Goal: Information Seeking & Learning: Compare options

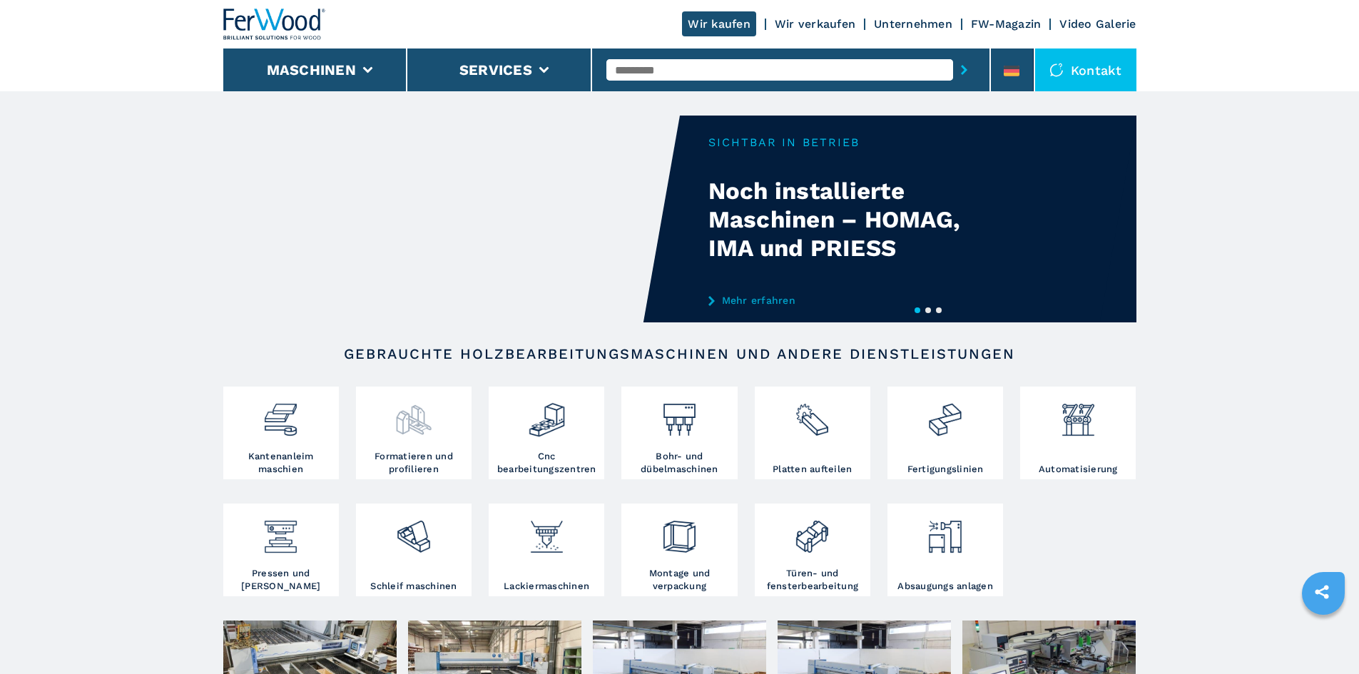
click at [411, 435] on img at bounding box center [414, 414] width 38 height 49
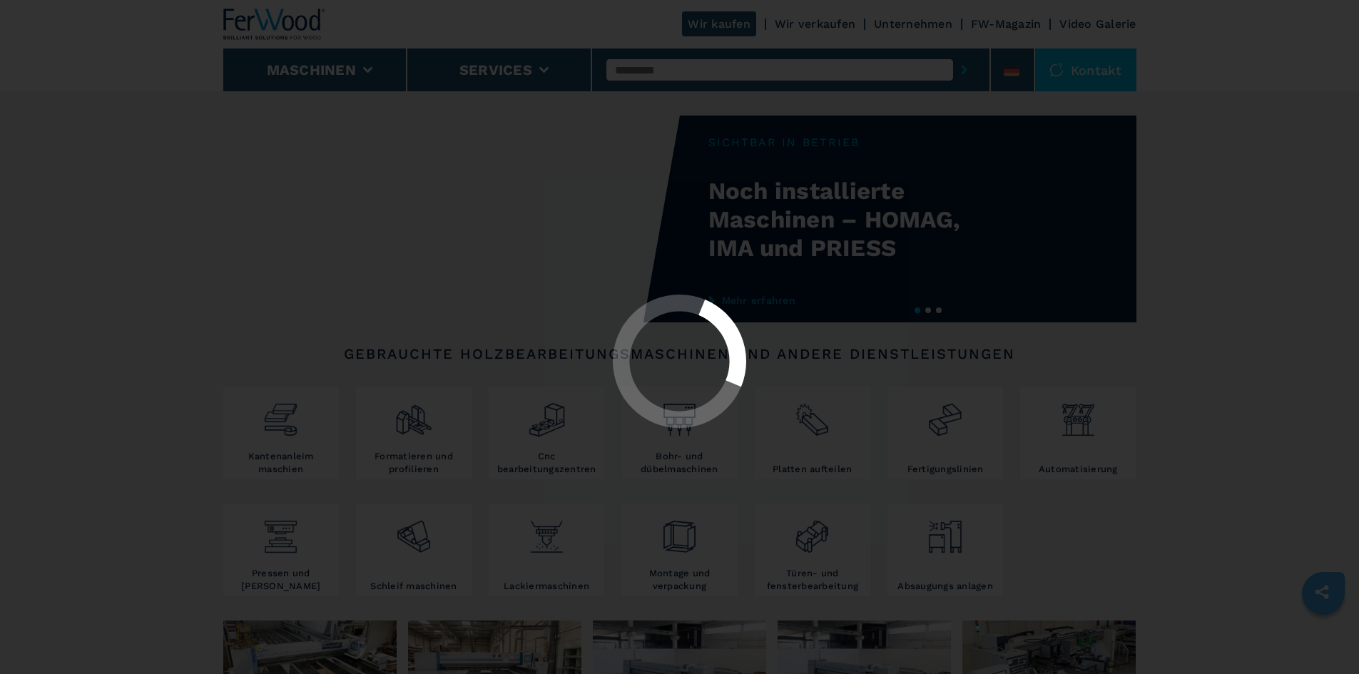
select select "**********"
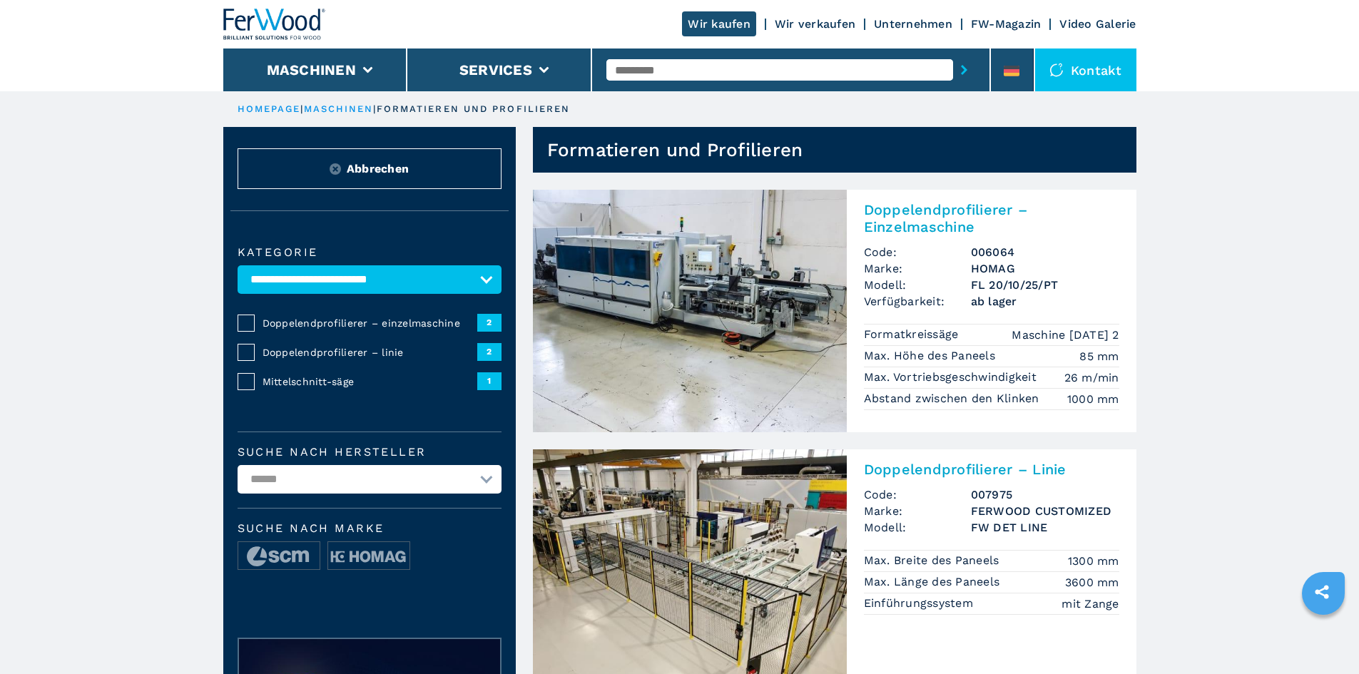
click at [693, 301] on img at bounding box center [690, 311] width 314 height 243
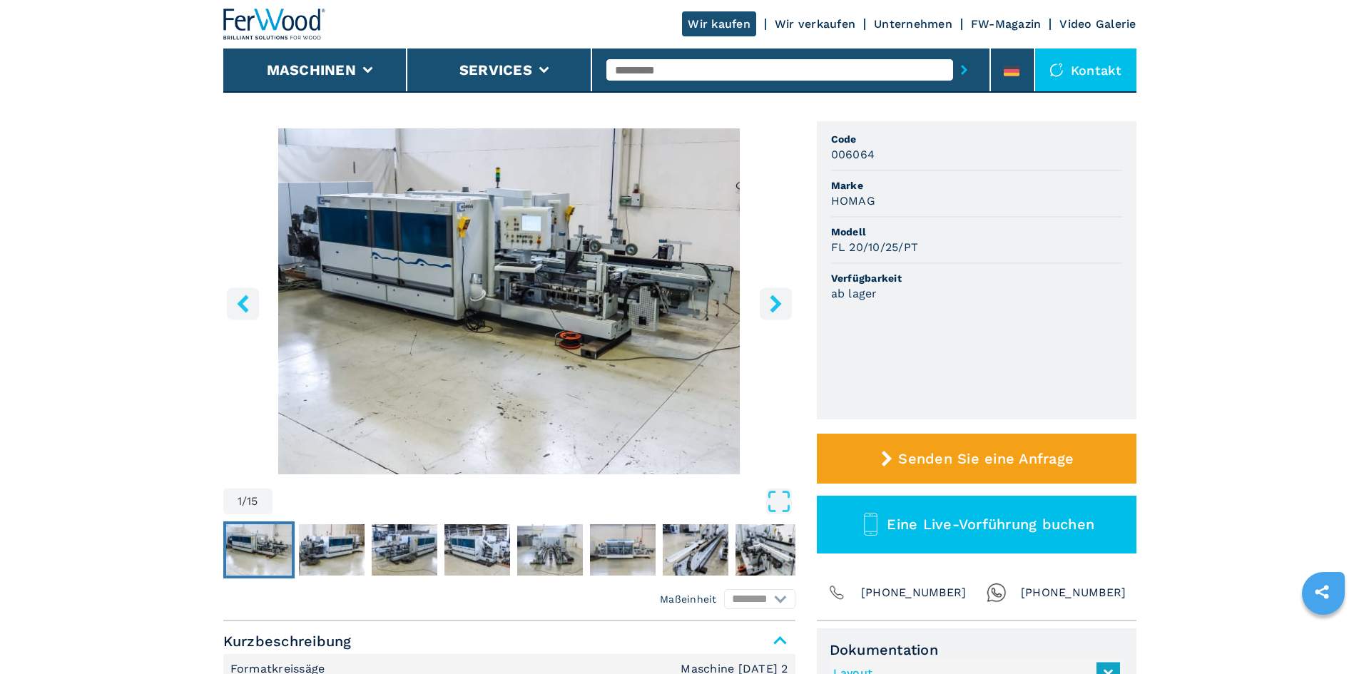
scroll to position [95, 0]
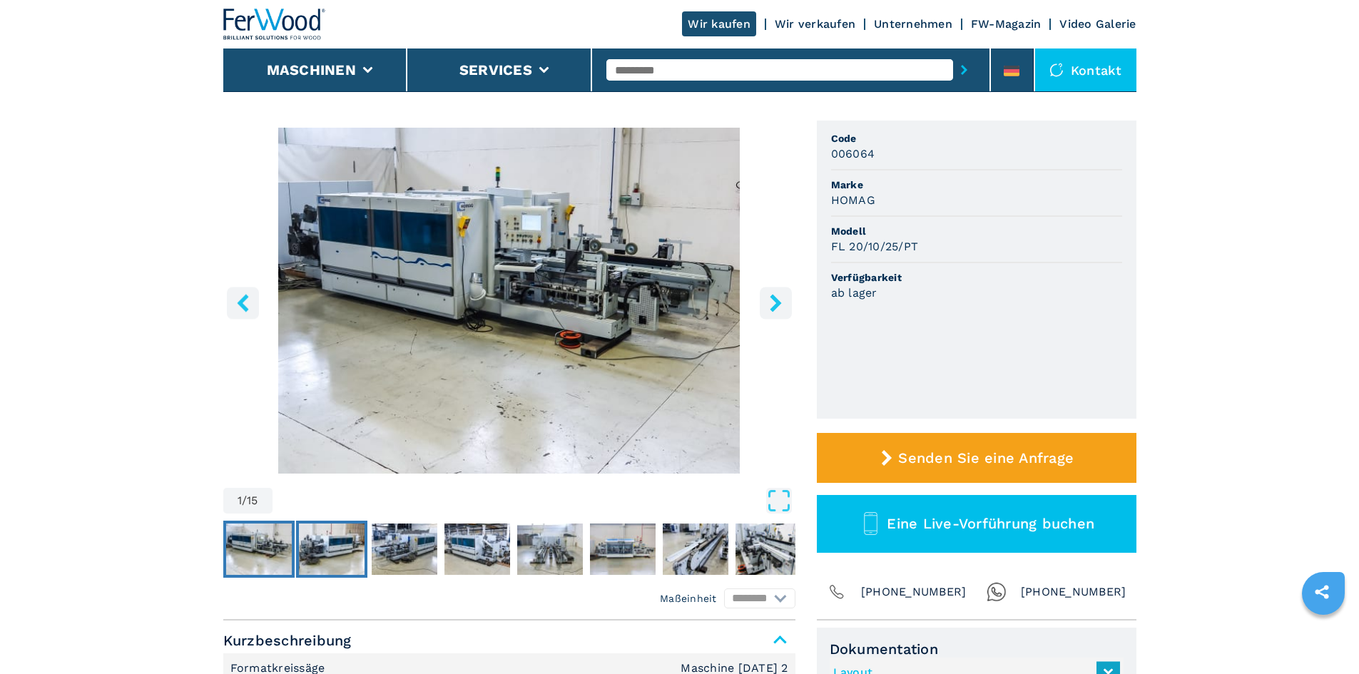
click at [336, 557] on img "Go to Slide 2" at bounding box center [332, 549] width 66 height 51
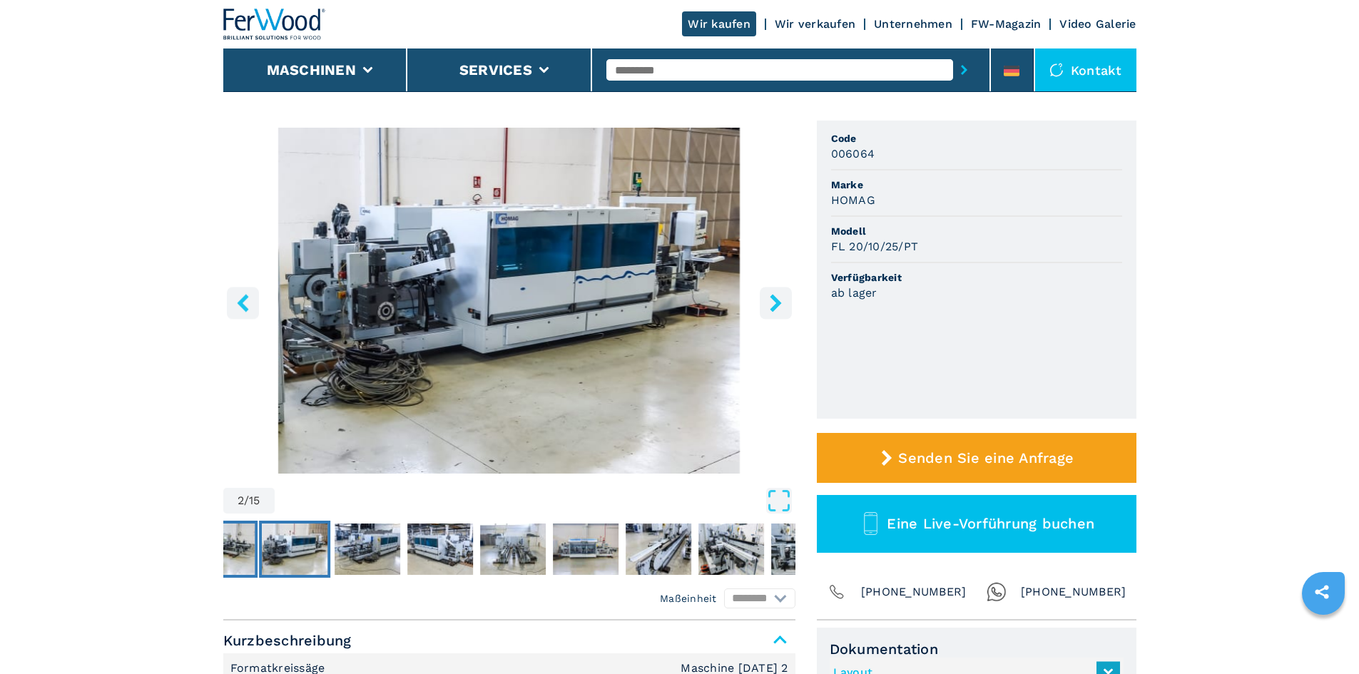
click at [243, 544] on img "Go to Slide 1" at bounding box center [222, 549] width 66 height 51
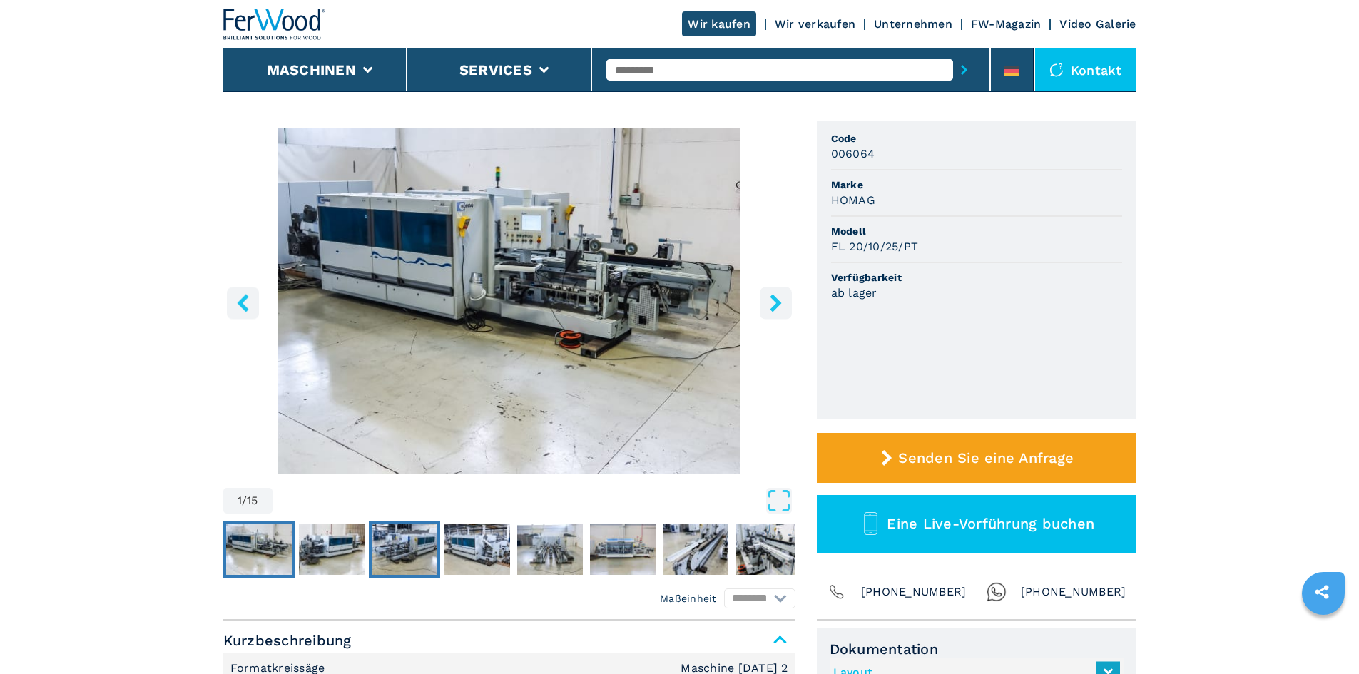
click at [415, 553] on img "Go to Slide 3" at bounding box center [405, 549] width 66 height 51
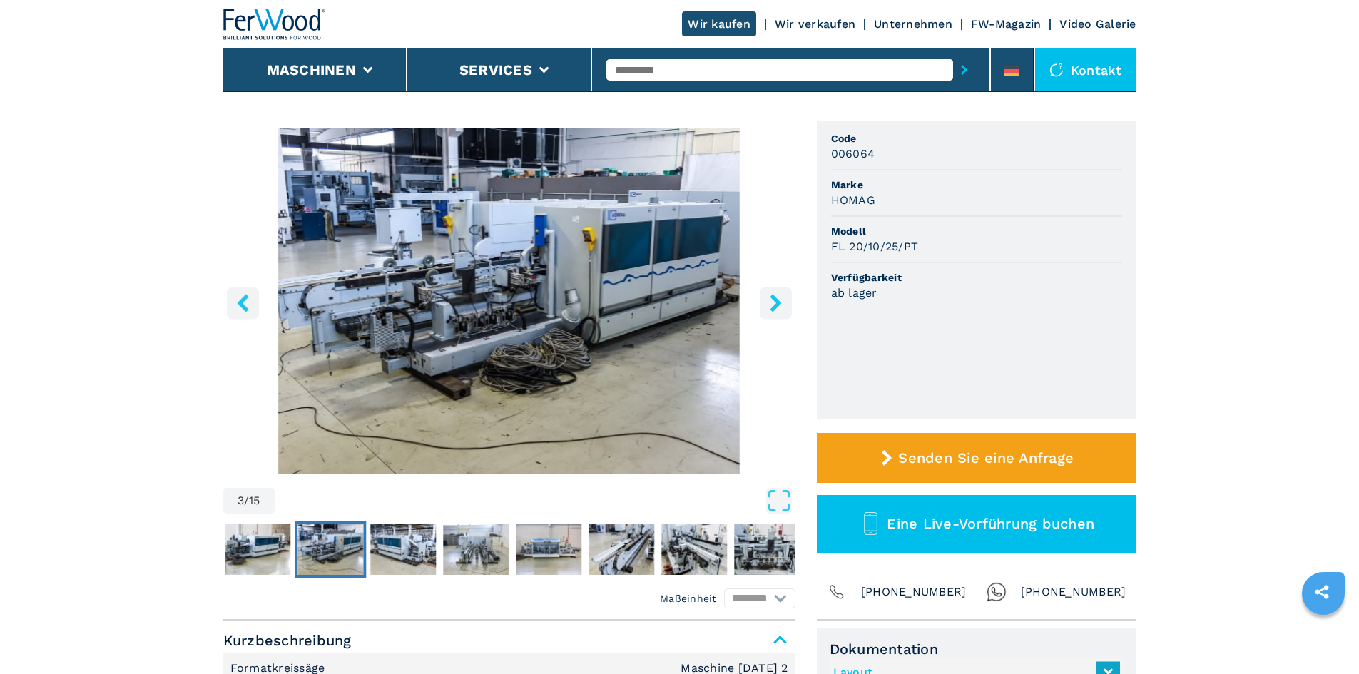
click at [524, 265] on img "Go to Slide 3" at bounding box center [509, 301] width 572 height 346
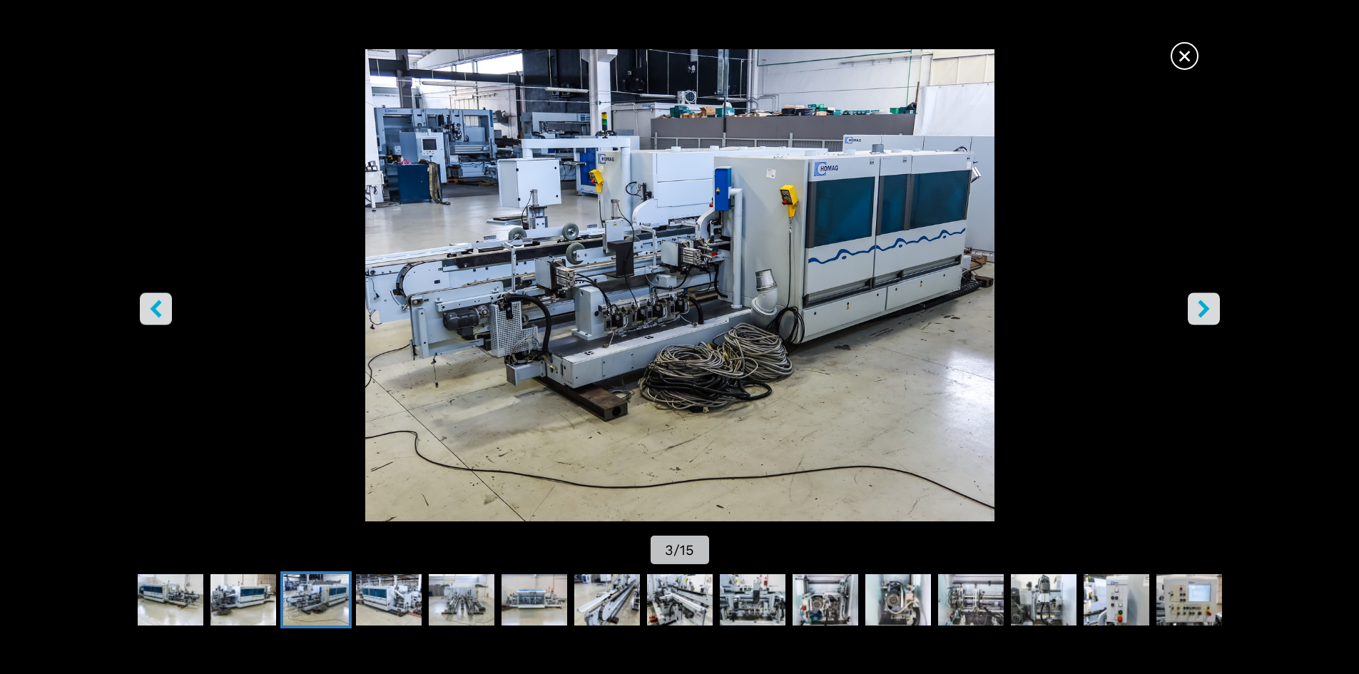
click at [1201, 308] on icon "right-button" at bounding box center [1204, 309] width 18 height 18
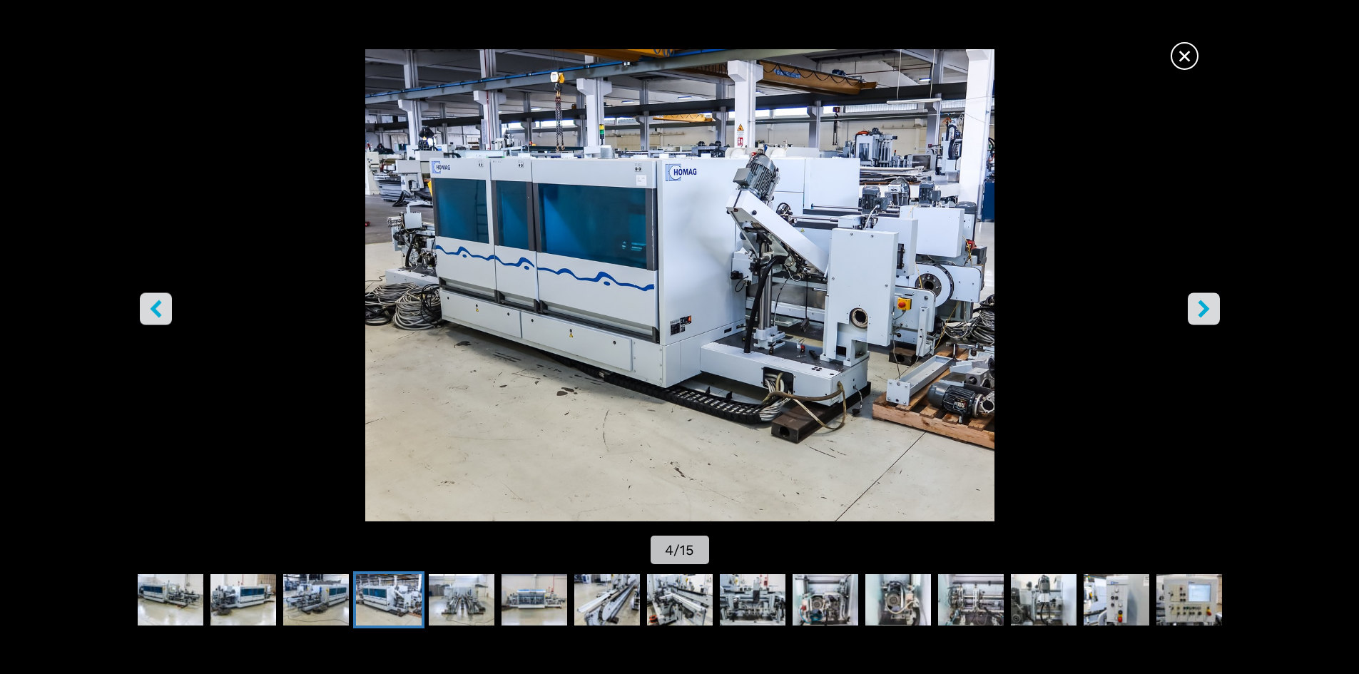
click at [1201, 308] on icon "right-button" at bounding box center [1204, 309] width 18 height 18
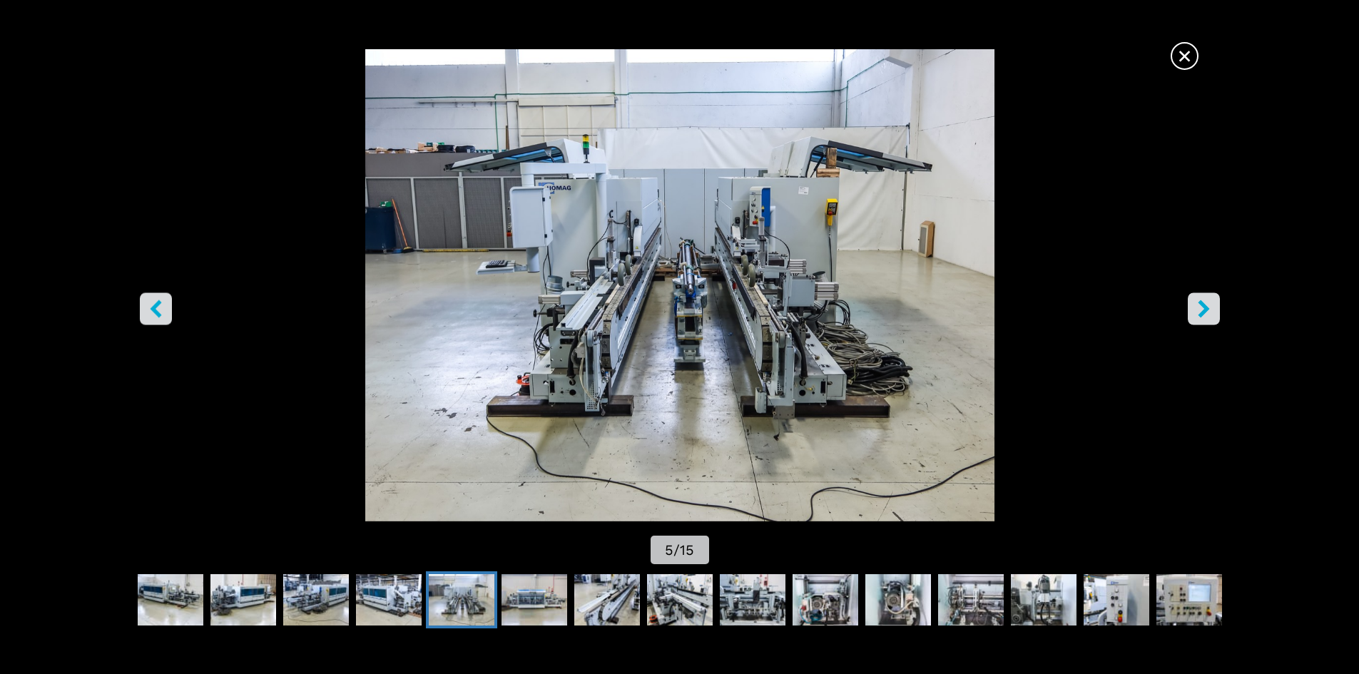
click at [1201, 308] on icon "right-button" at bounding box center [1204, 309] width 18 height 18
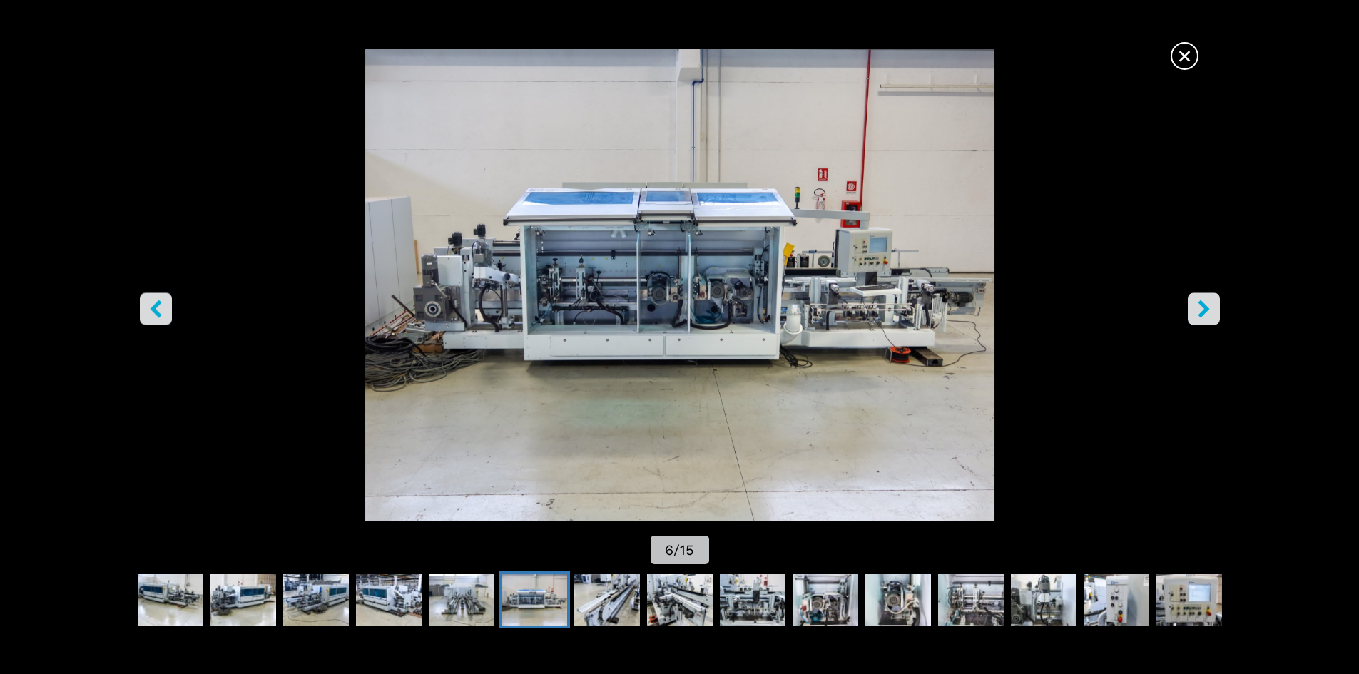
click at [1198, 300] on icon "right-button" at bounding box center [1204, 309] width 18 height 18
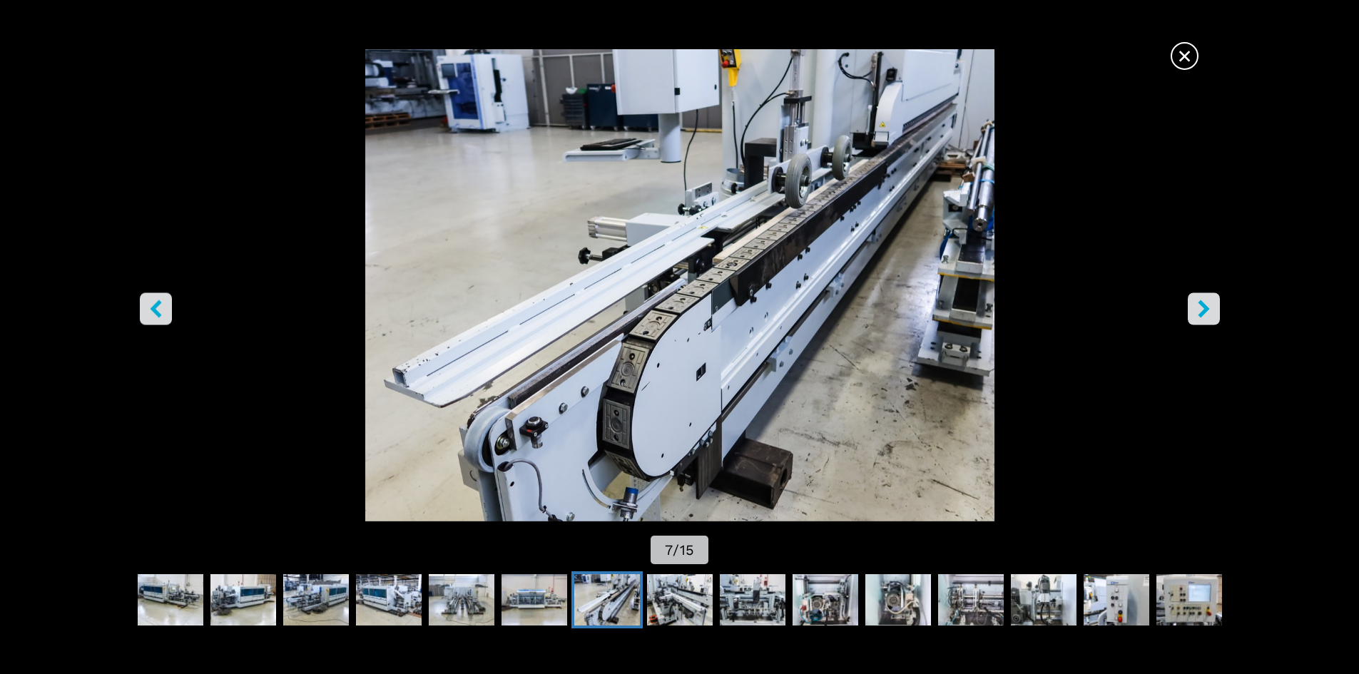
click at [1201, 315] on icon "right-button" at bounding box center [1203, 309] width 11 height 18
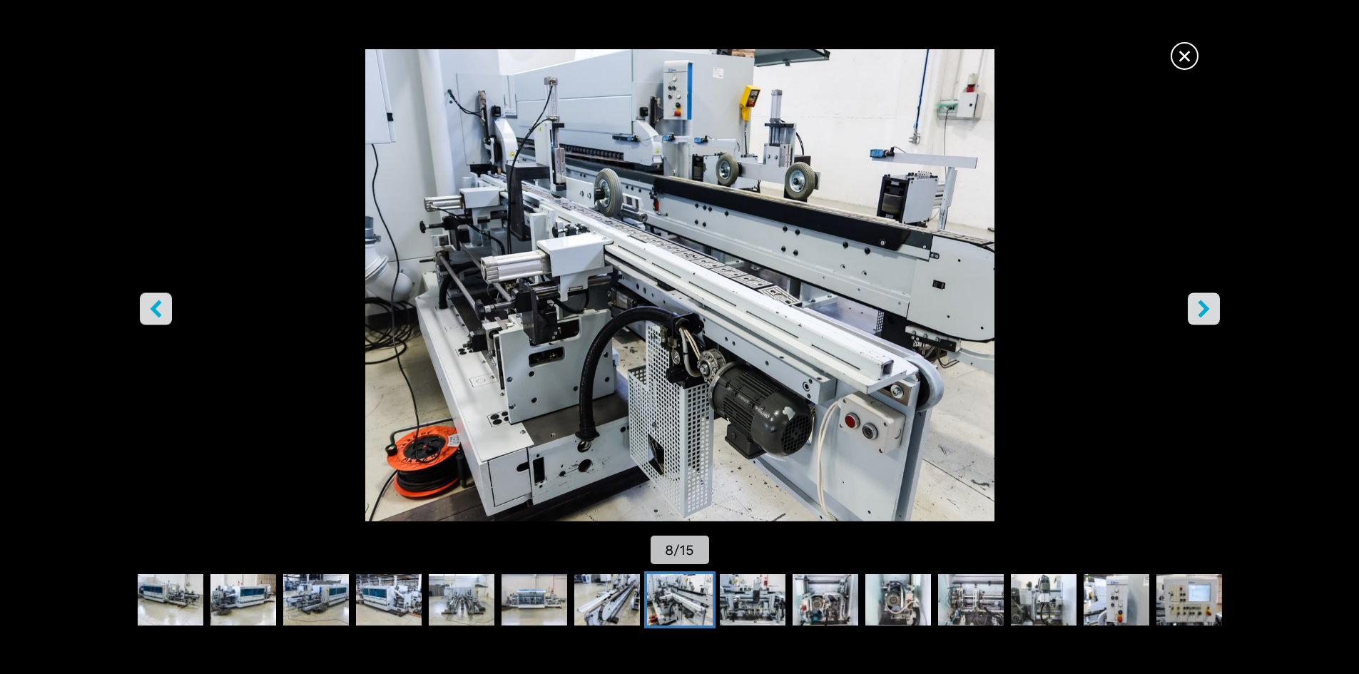
click at [1201, 315] on icon "right-button" at bounding box center [1203, 309] width 11 height 18
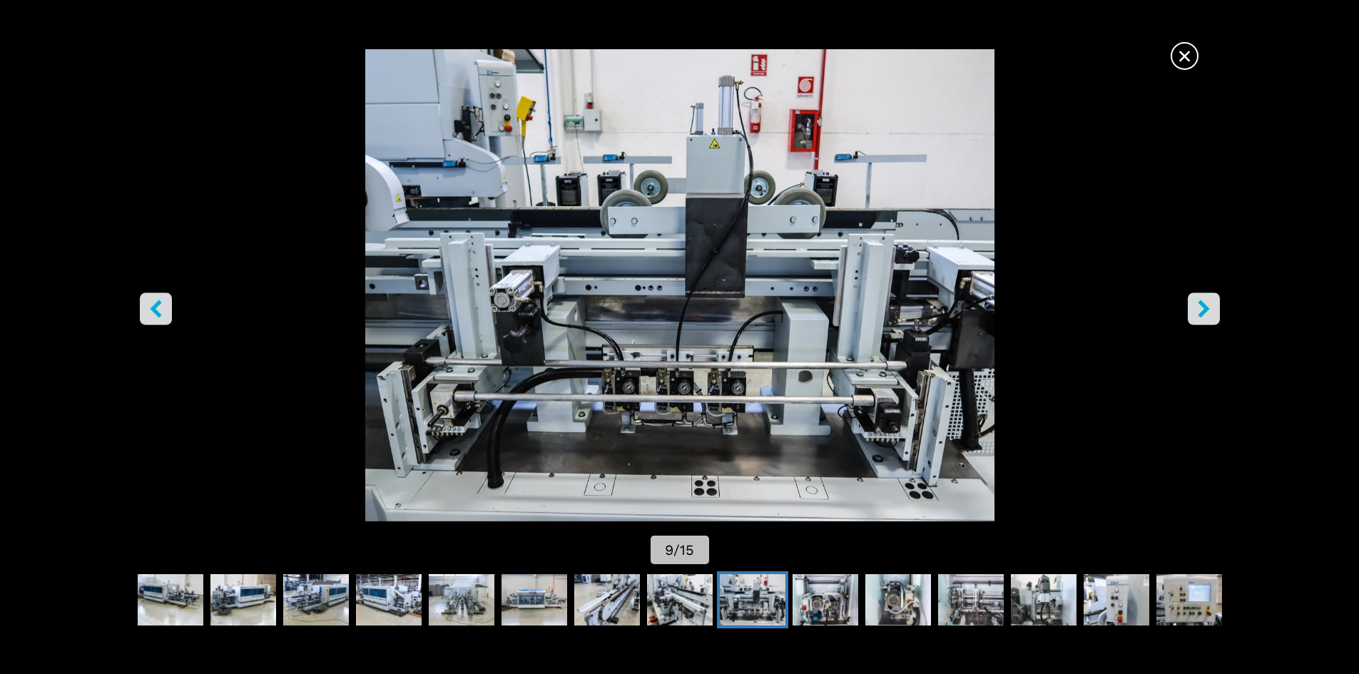
click at [1201, 315] on icon "right-button" at bounding box center [1203, 309] width 11 height 18
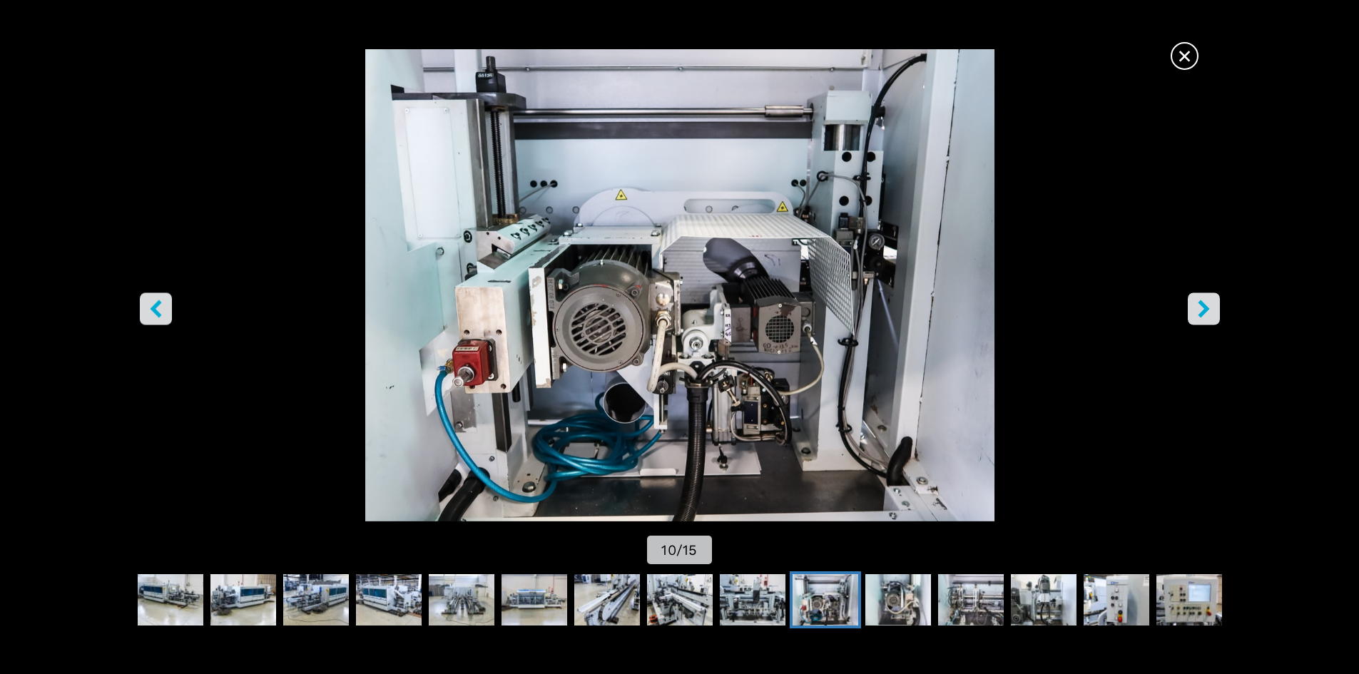
click at [1201, 315] on icon "right-button" at bounding box center [1203, 309] width 11 height 18
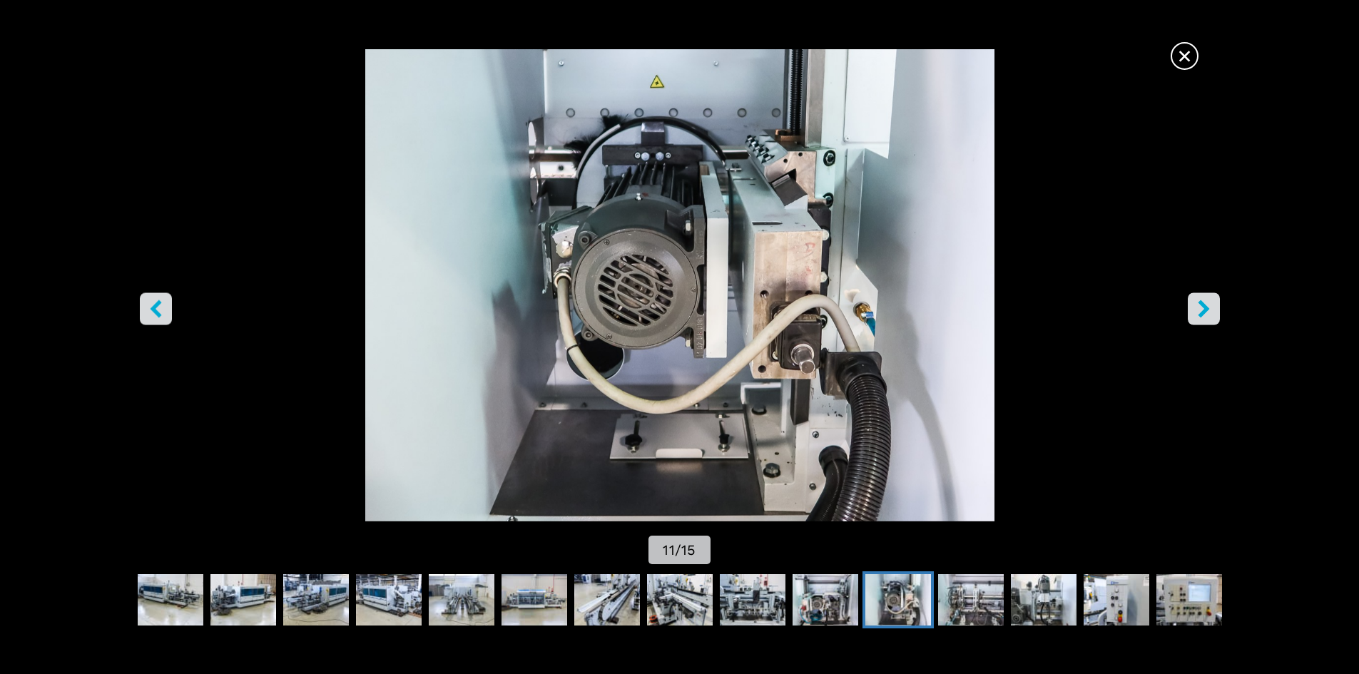
click at [1201, 315] on icon "right-button" at bounding box center [1203, 309] width 11 height 18
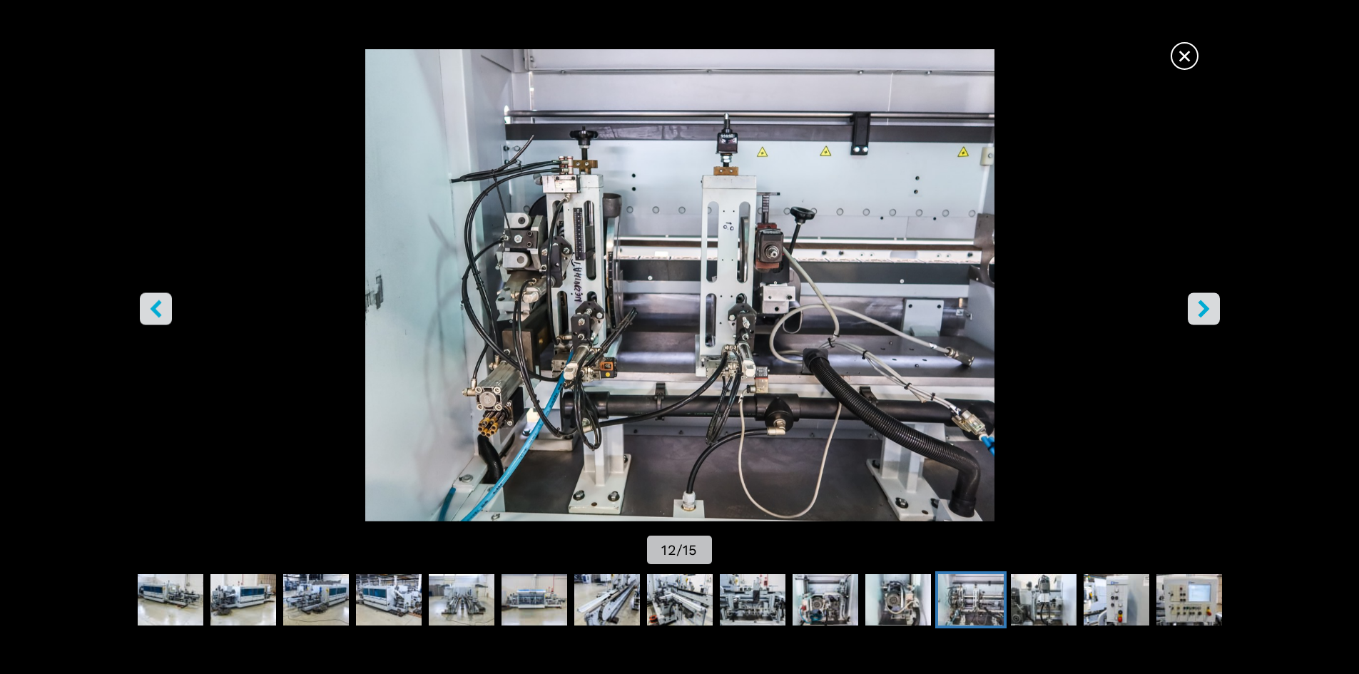
click at [1201, 315] on icon "right-button" at bounding box center [1203, 309] width 11 height 18
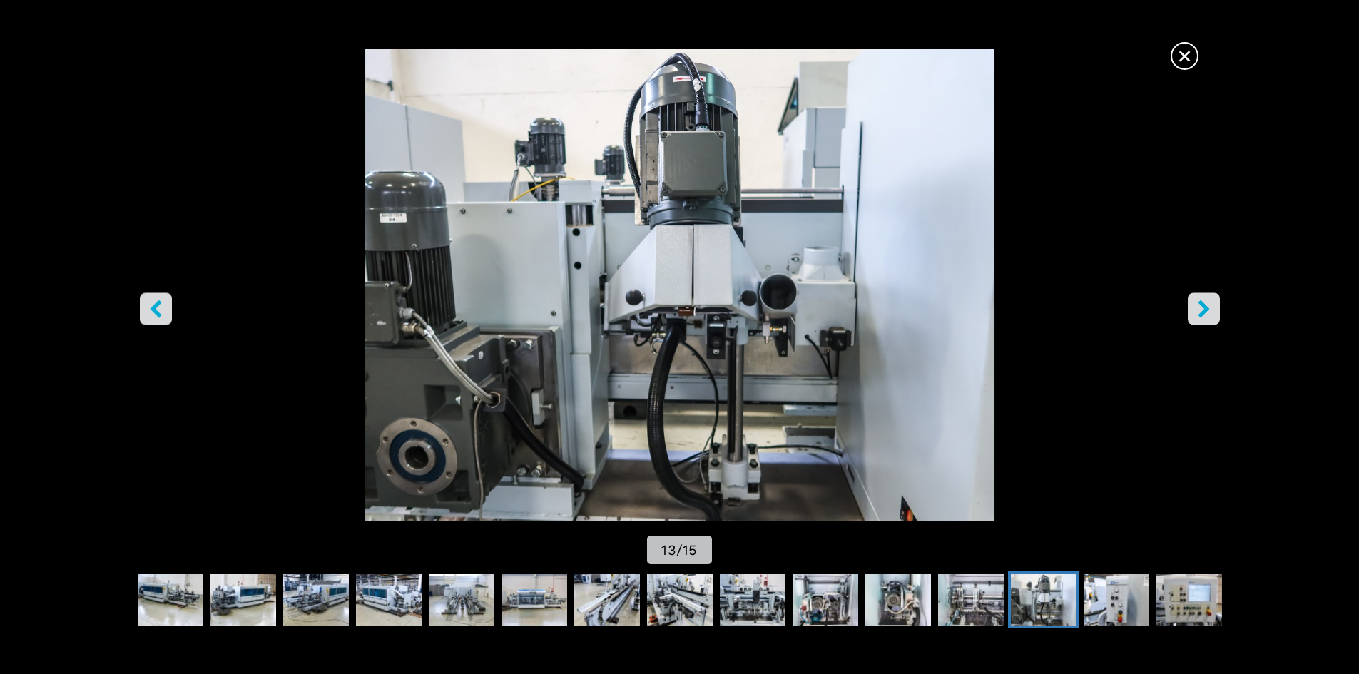
click at [1201, 315] on icon "right-button" at bounding box center [1203, 309] width 11 height 18
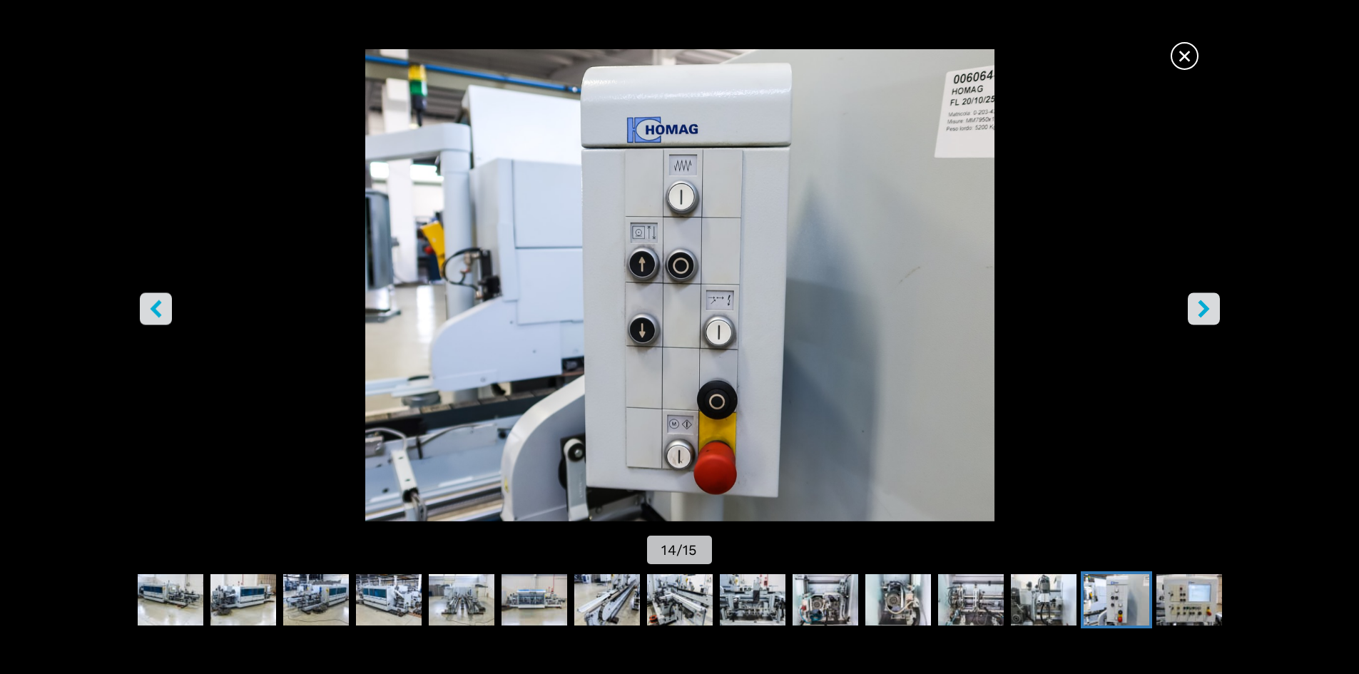
click at [1201, 315] on icon "right-button" at bounding box center [1203, 309] width 11 height 18
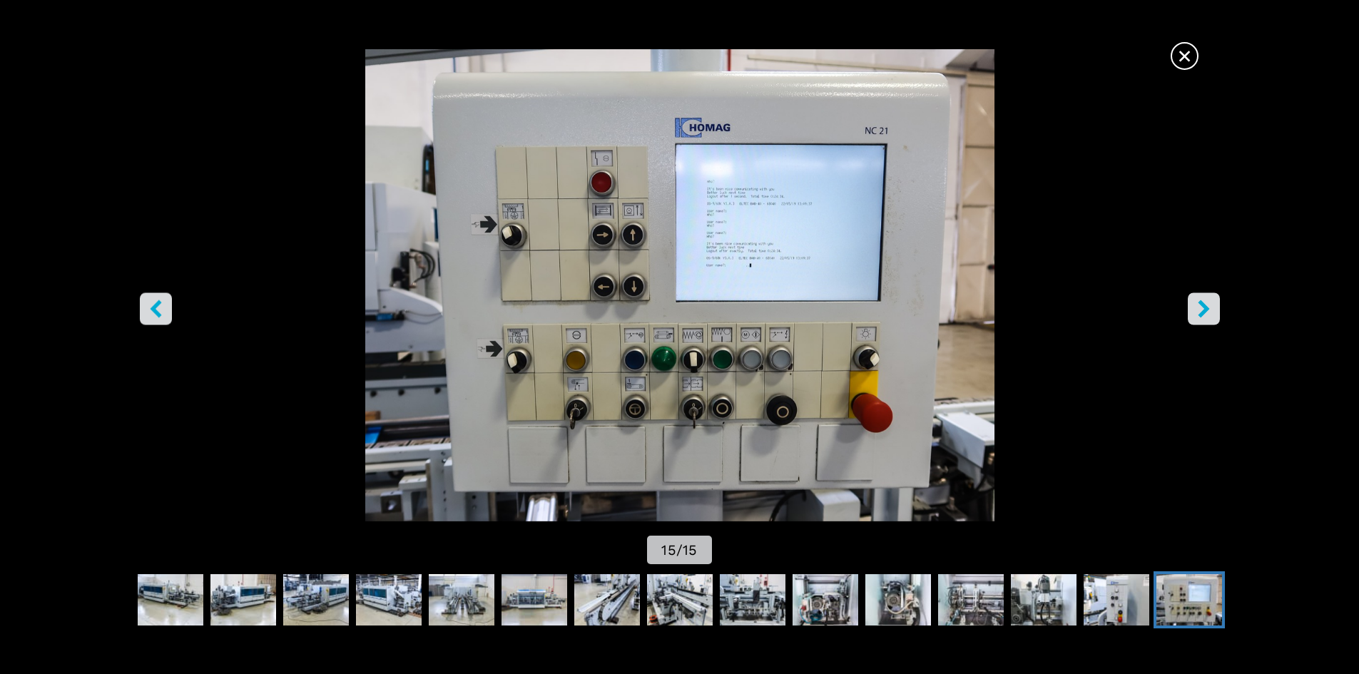
click at [1201, 315] on icon "right-button" at bounding box center [1203, 309] width 11 height 18
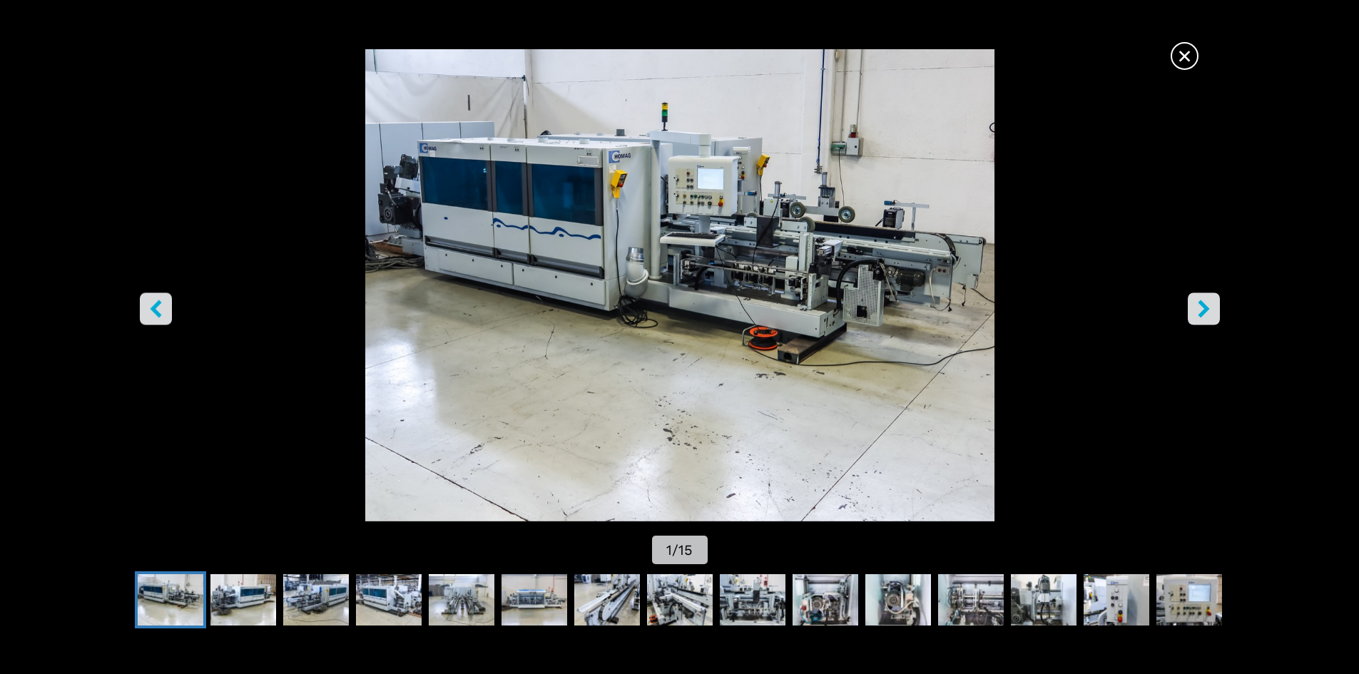
click at [1201, 315] on icon "right-button" at bounding box center [1203, 309] width 11 height 18
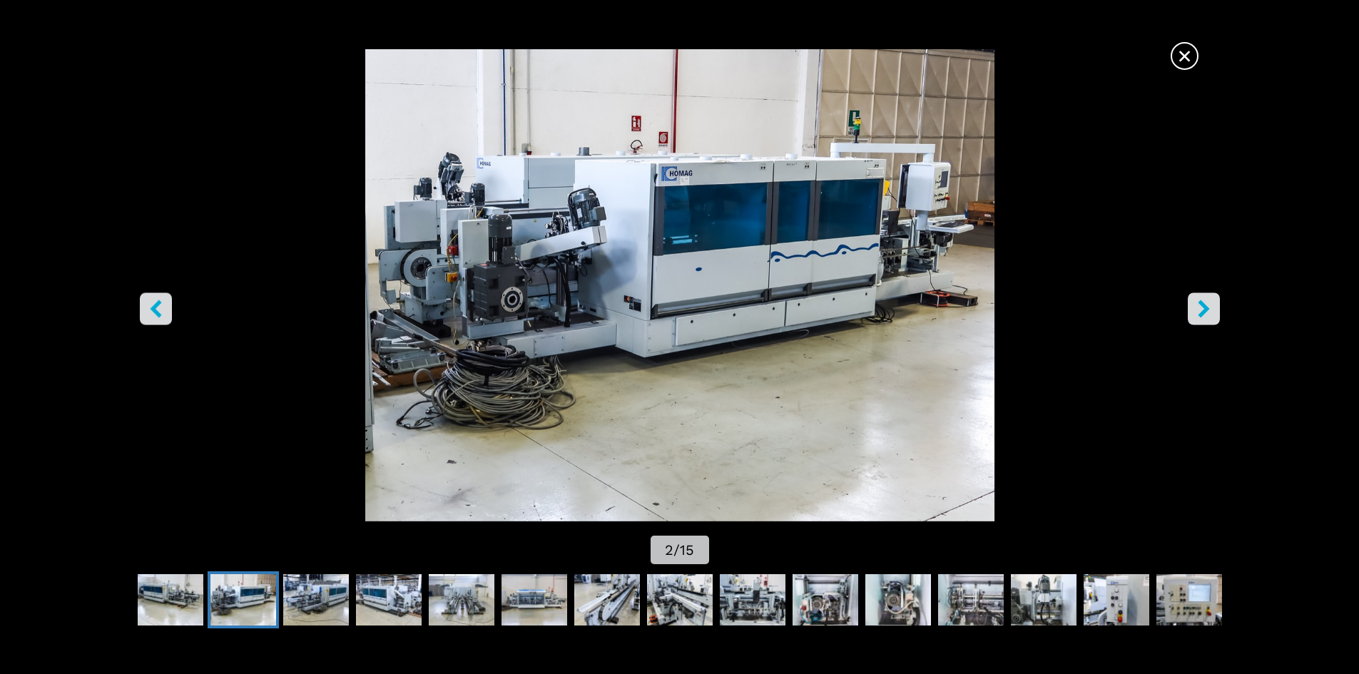
click at [1187, 58] on span "×" at bounding box center [1184, 53] width 25 height 25
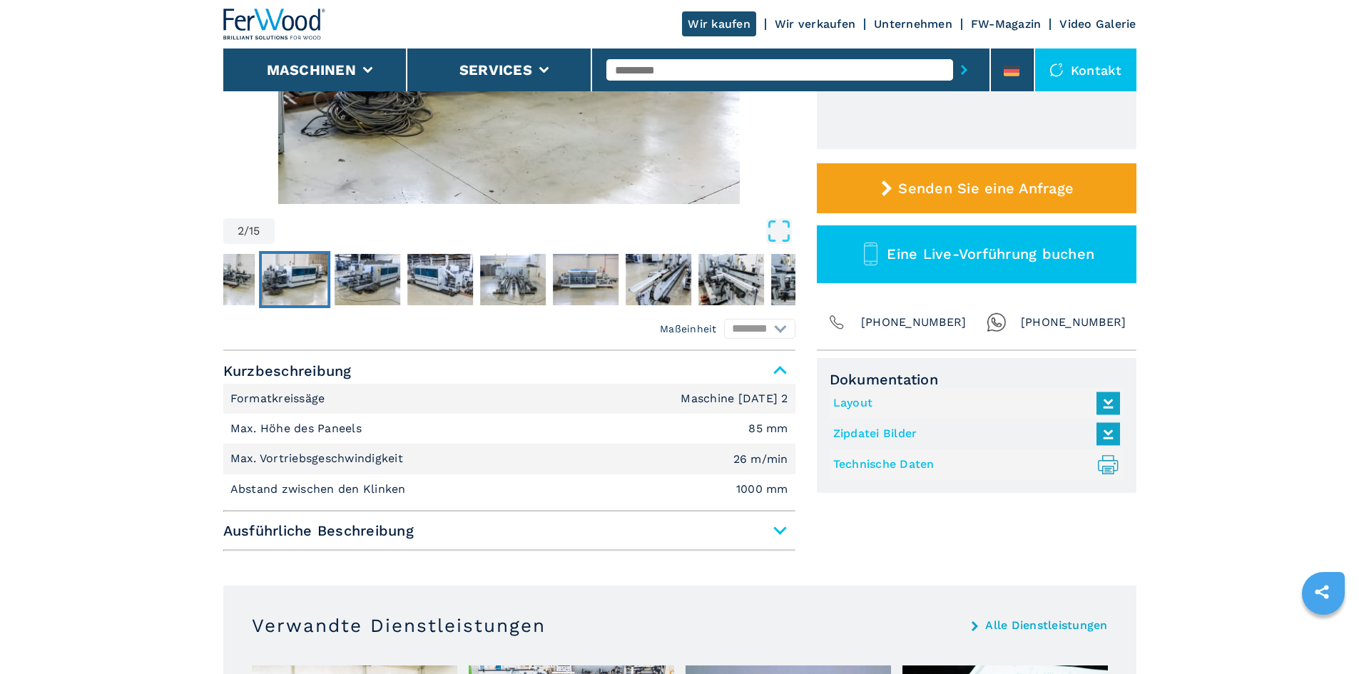
scroll to position [476, 0]
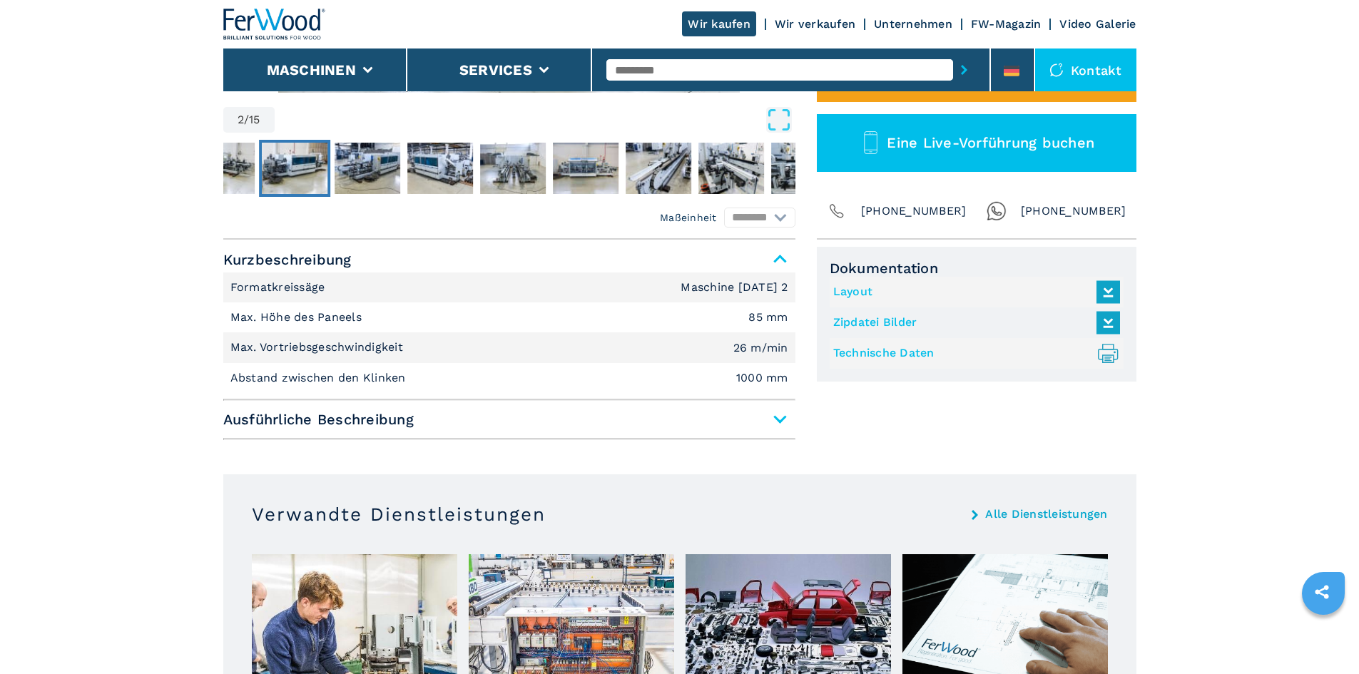
click at [781, 421] on span "Ausführliche Beschreibung" at bounding box center [509, 420] width 572 height 26
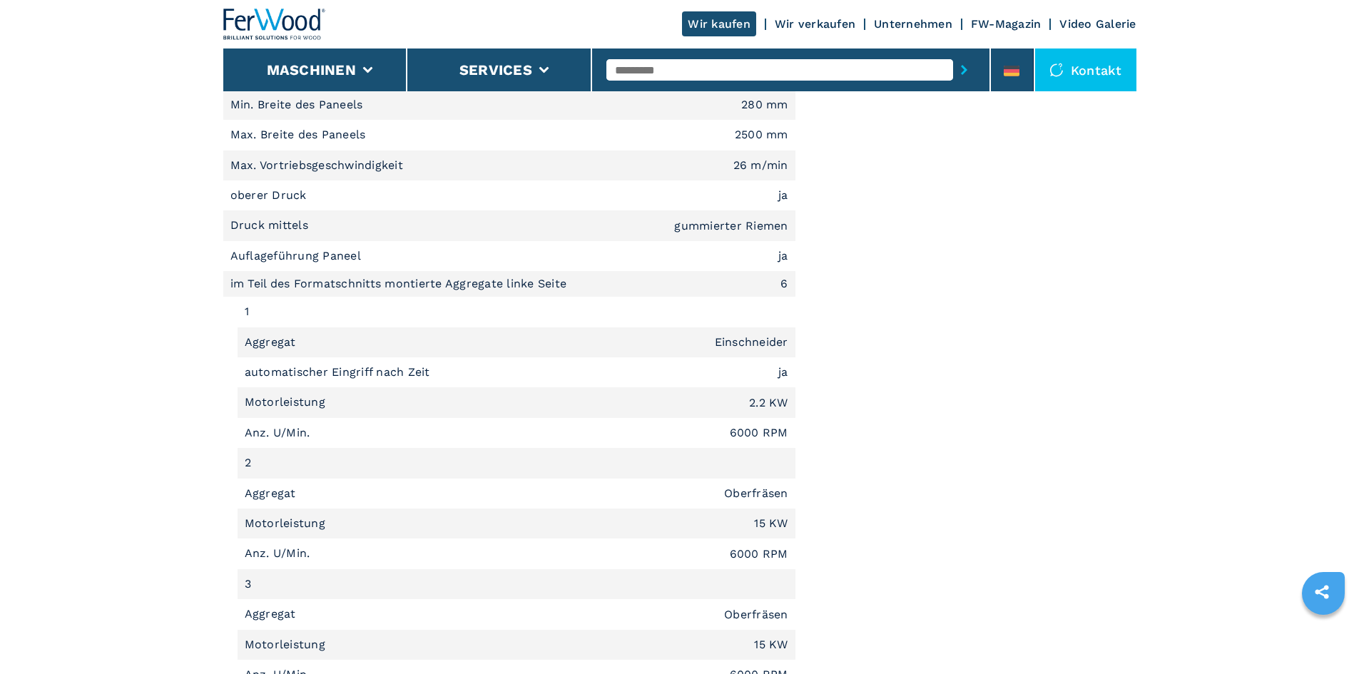
scroll to position [666, 0]
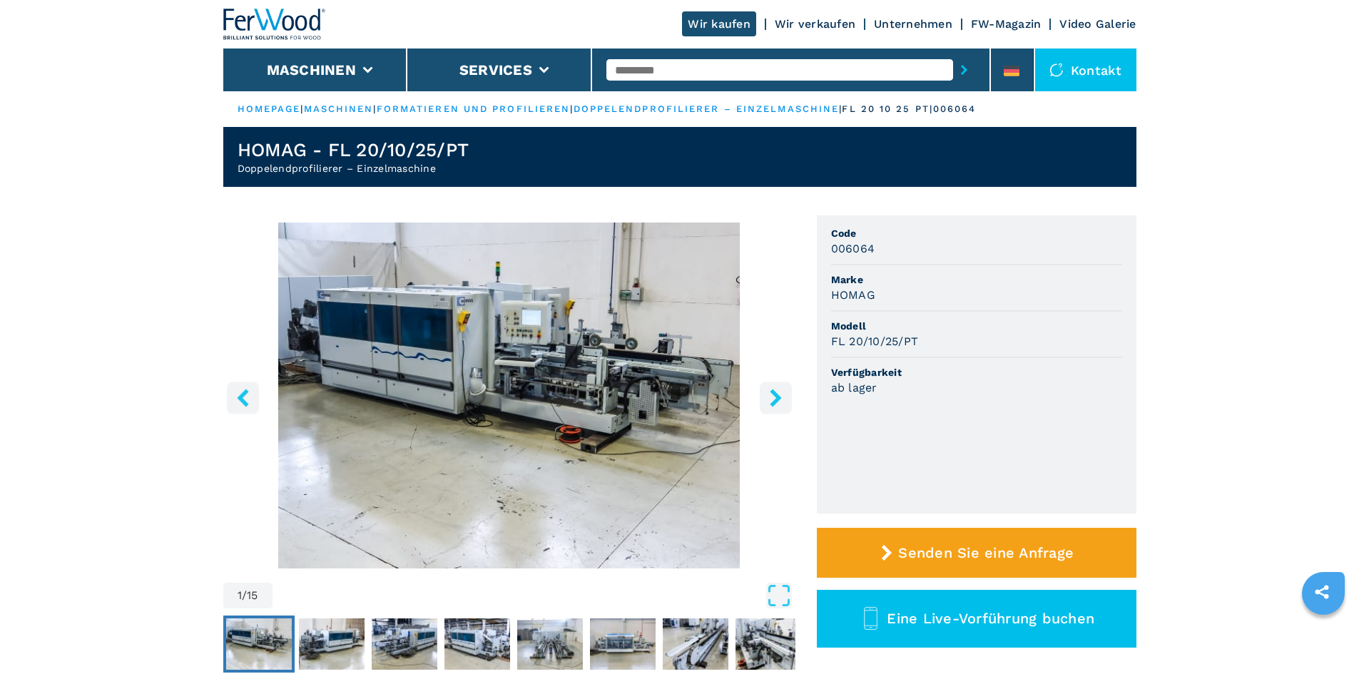
select select "**********"
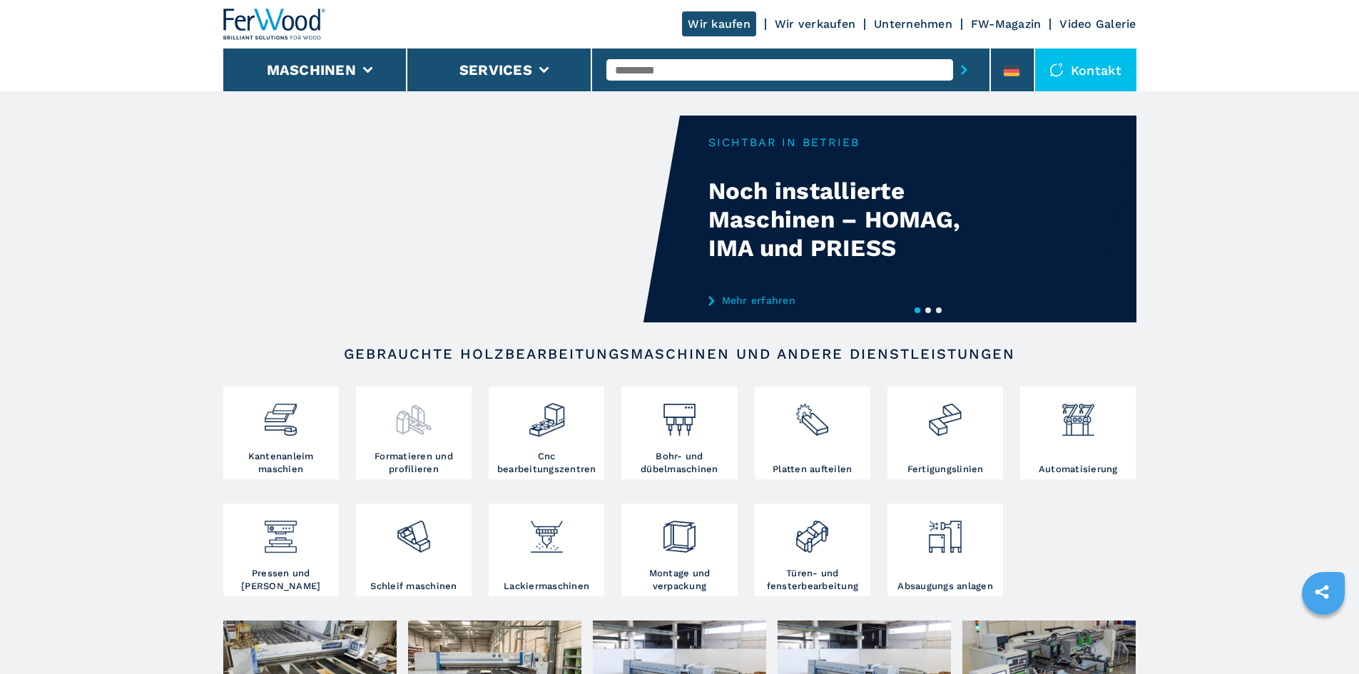
click at [415, 440] on div at bounding box center [414, 420] width 108 height 60
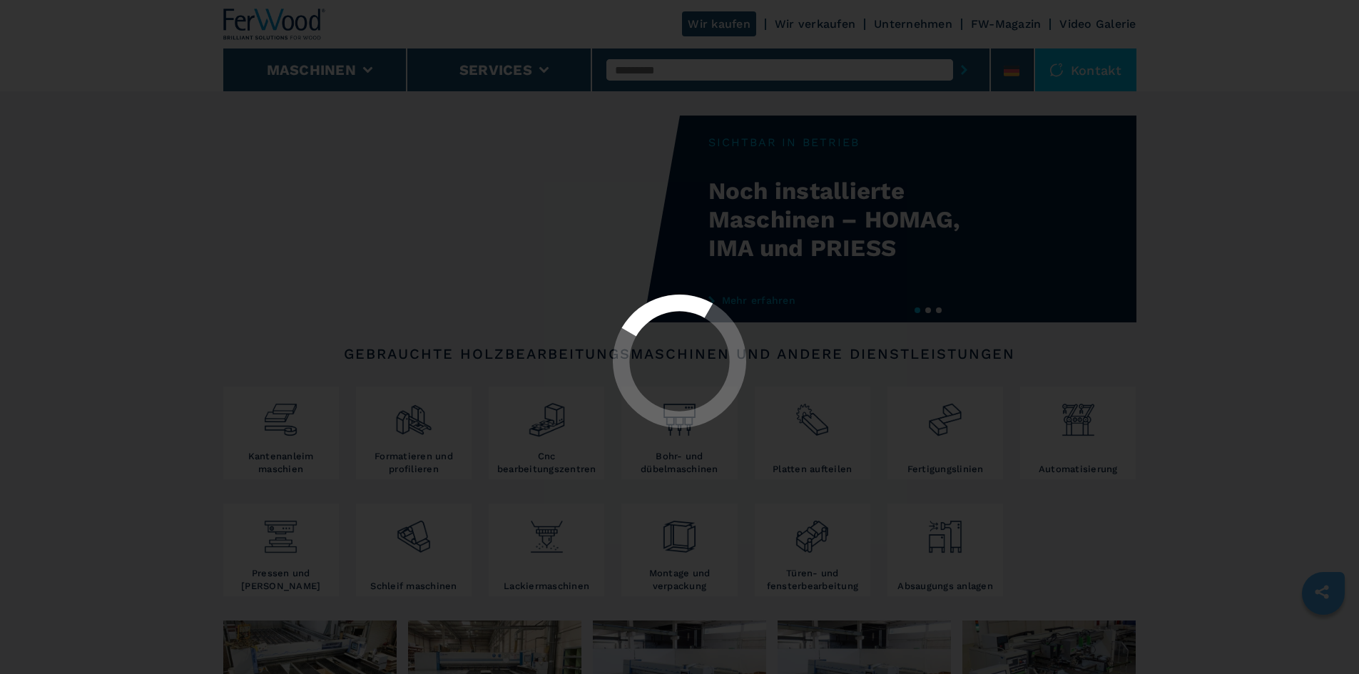
select select "**********"
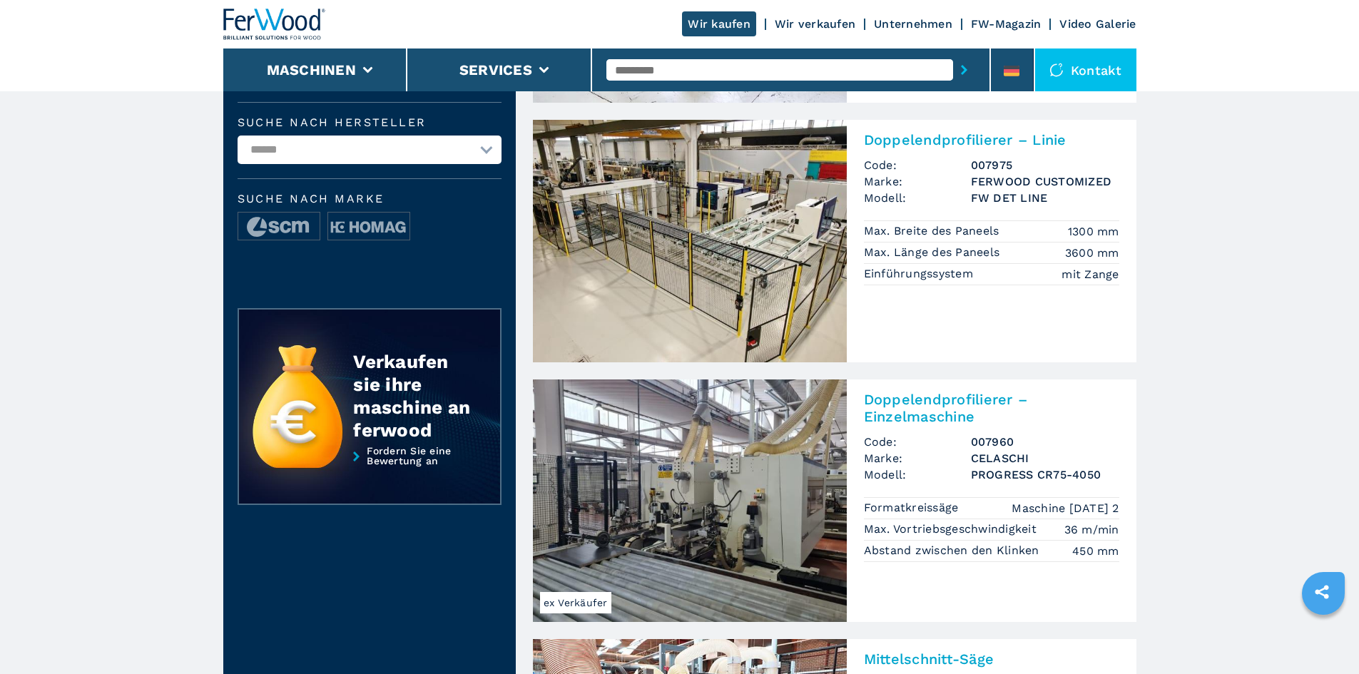
scroll to position [285, 0]
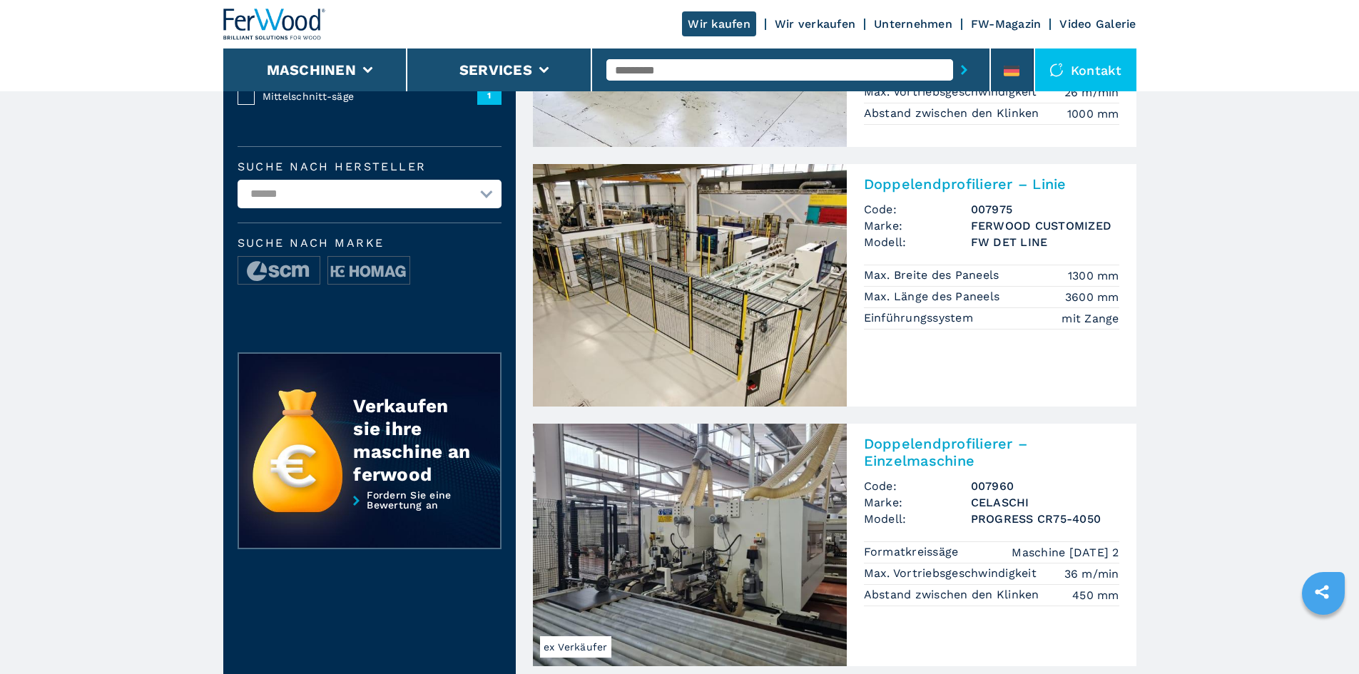
click at [691, 258] on img at bounding box center [690, 285] width 314 height 243
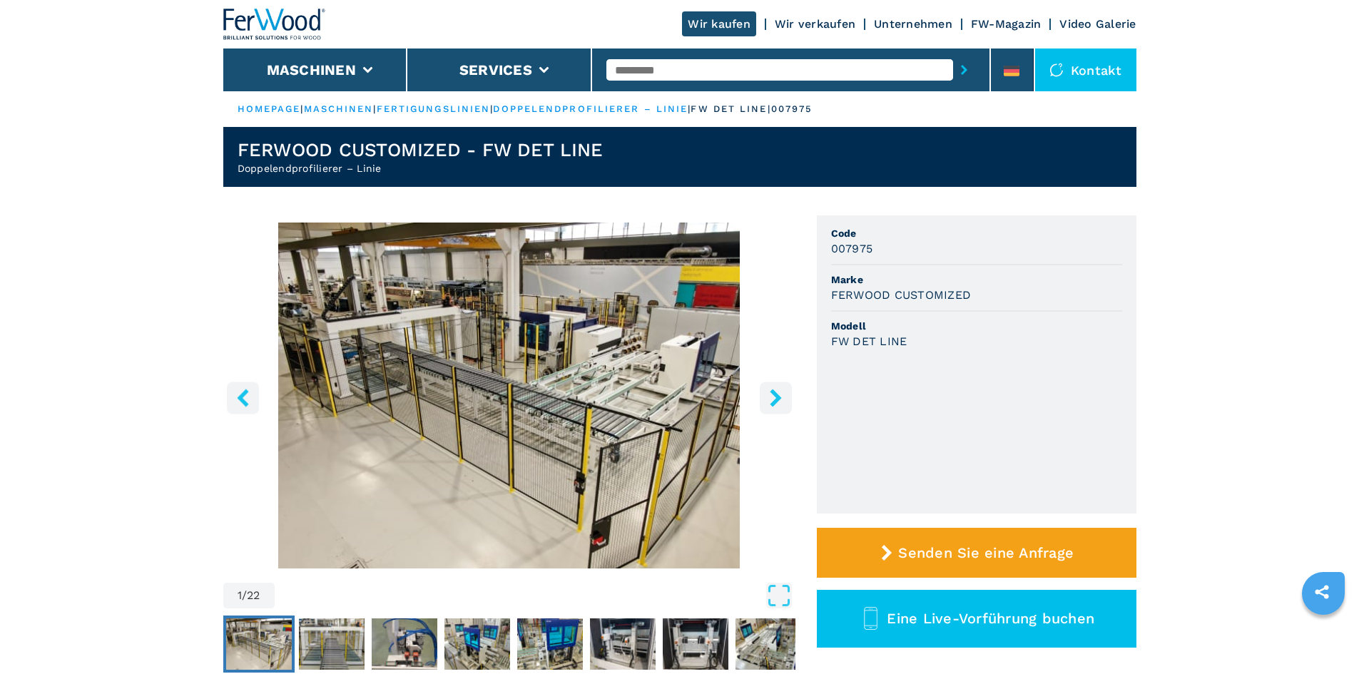
click at [787, 400] on button "right-button" at bounding box center [776, 398] width 32 height 32
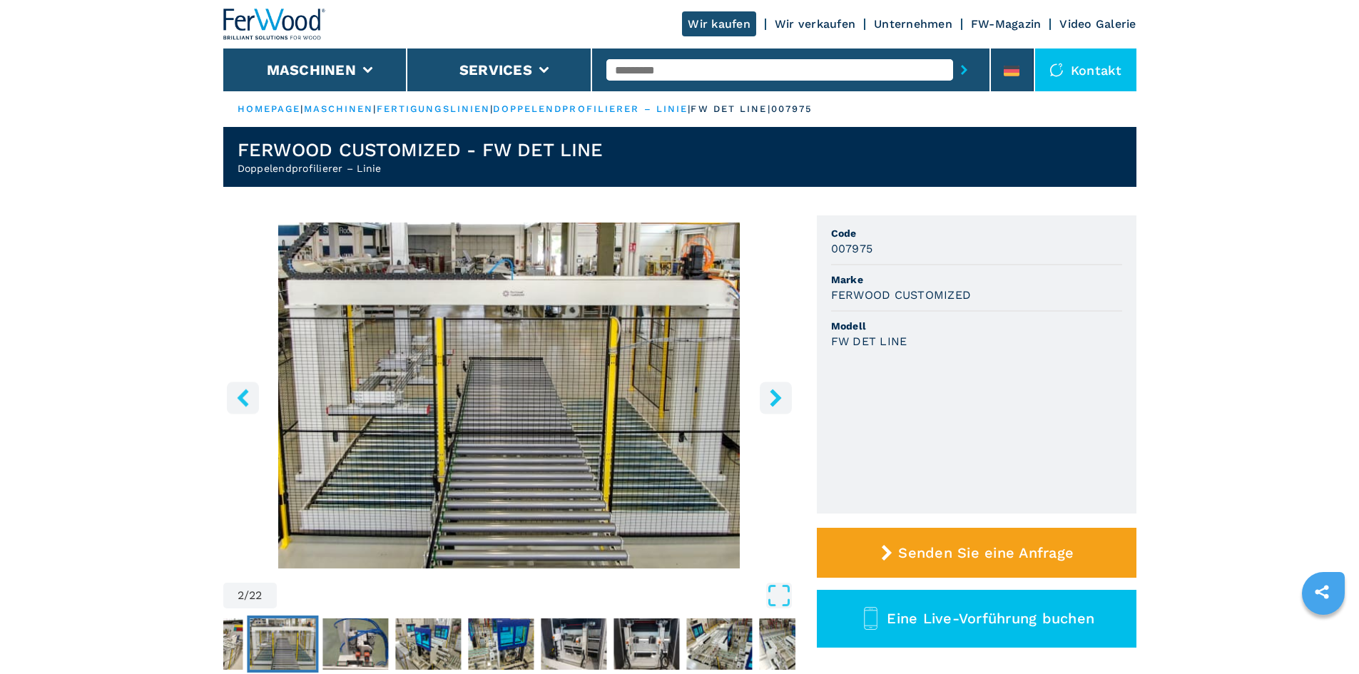
click at [787, 400] on button "right-button" at bounding box center [776, 398] width 32 height 32
click at [768, 395] on icon "right-button" at bounding box center [776, 398] width 18 height 18
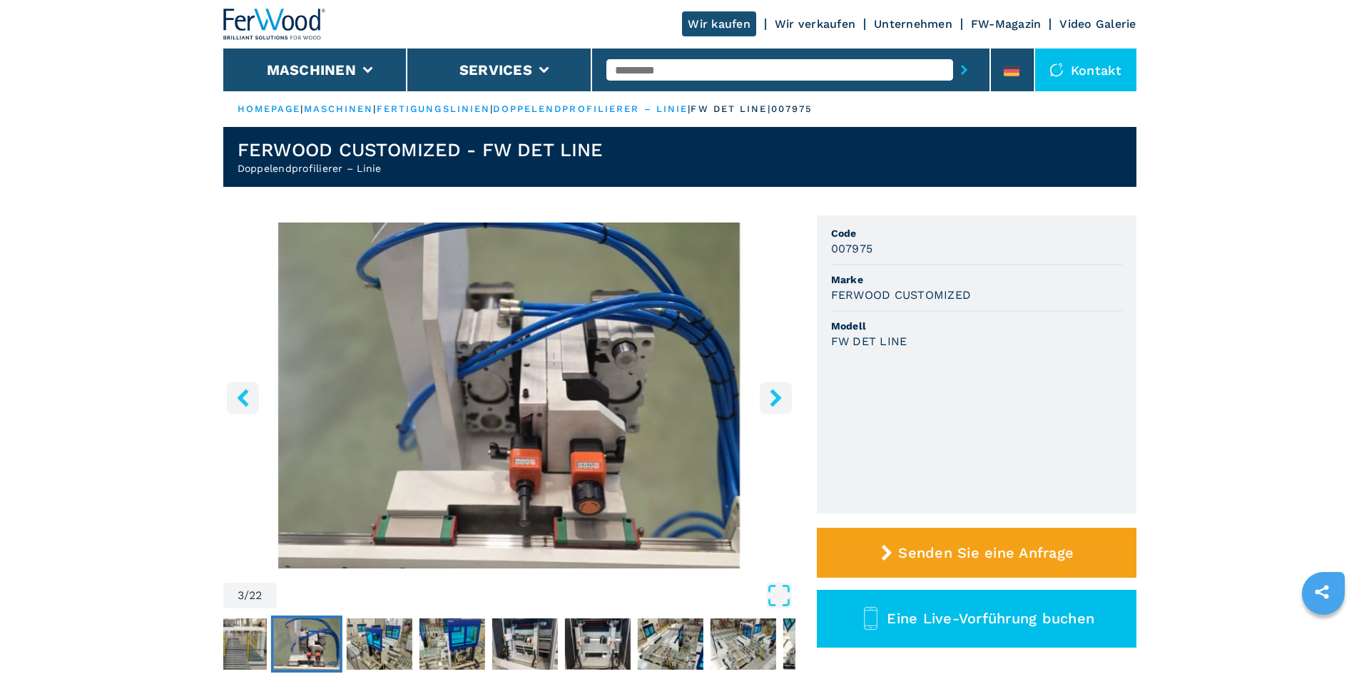
click at [780, 401] on icon "right-button" at bounding box center [776, 398] width 18 height 18
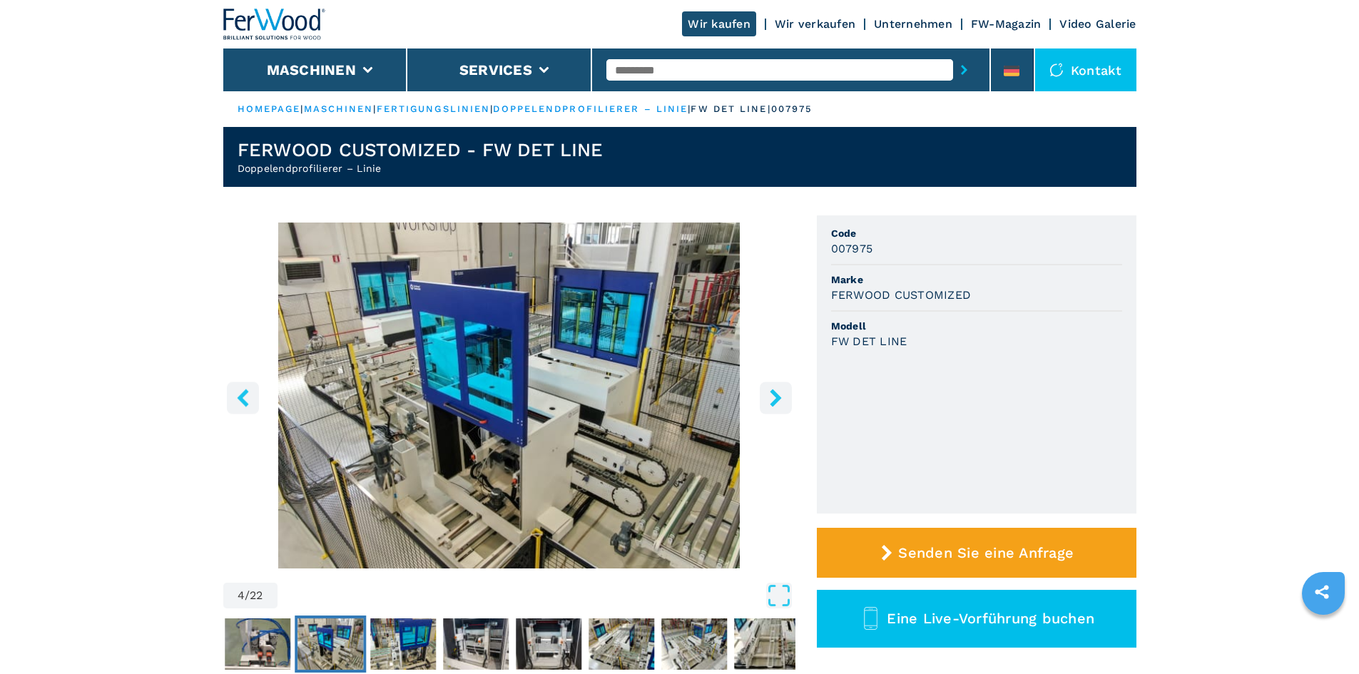
click at [780, 401] on icon "right-button" at bounding box center [776, 398] width 18 height 18
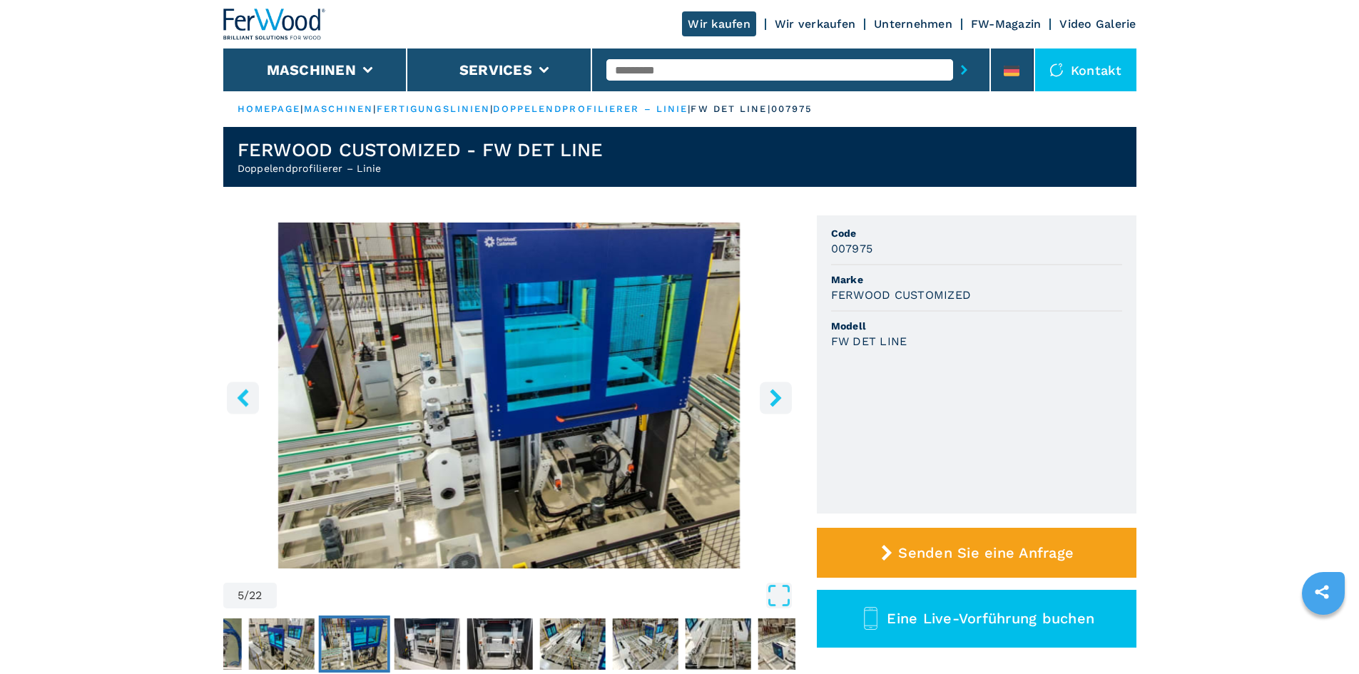
click at [780, 401] on icon "right-button" at bounding box center [776, 398] width 18 height 18
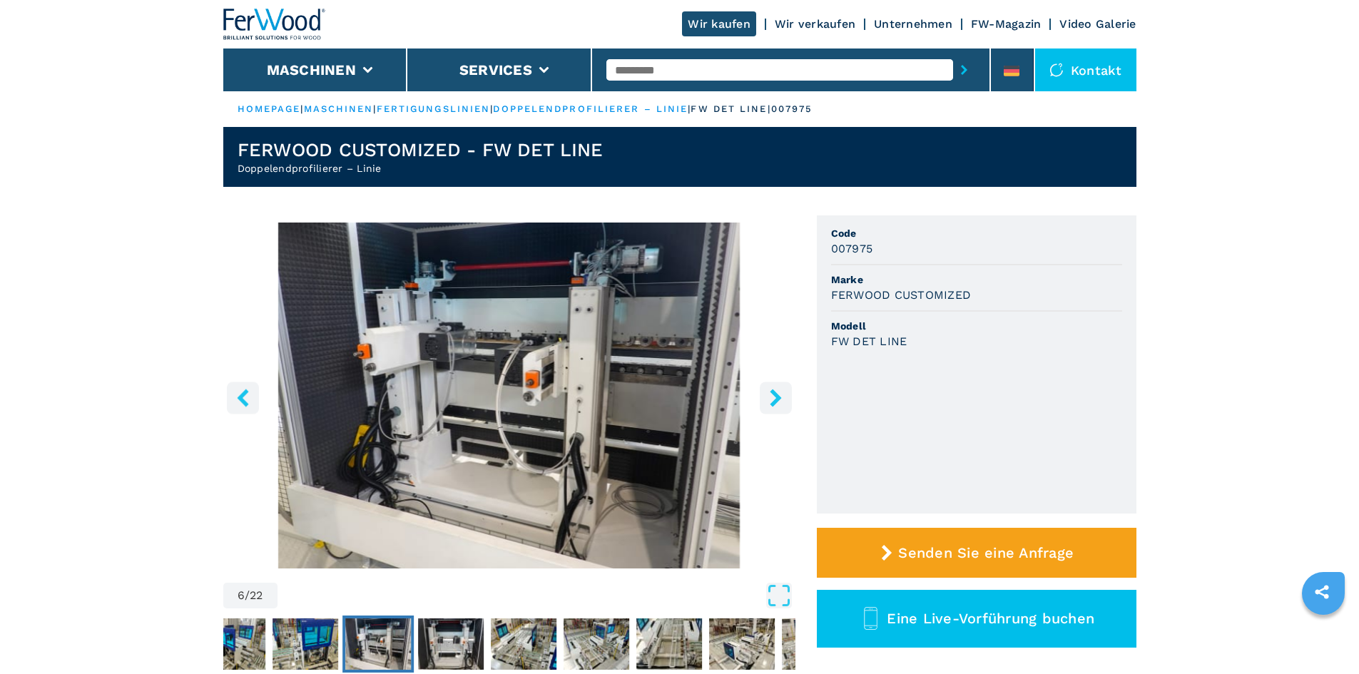
click at [780, 401] on icon "right-button" at bounding box center [776, 398] width 18 height 18
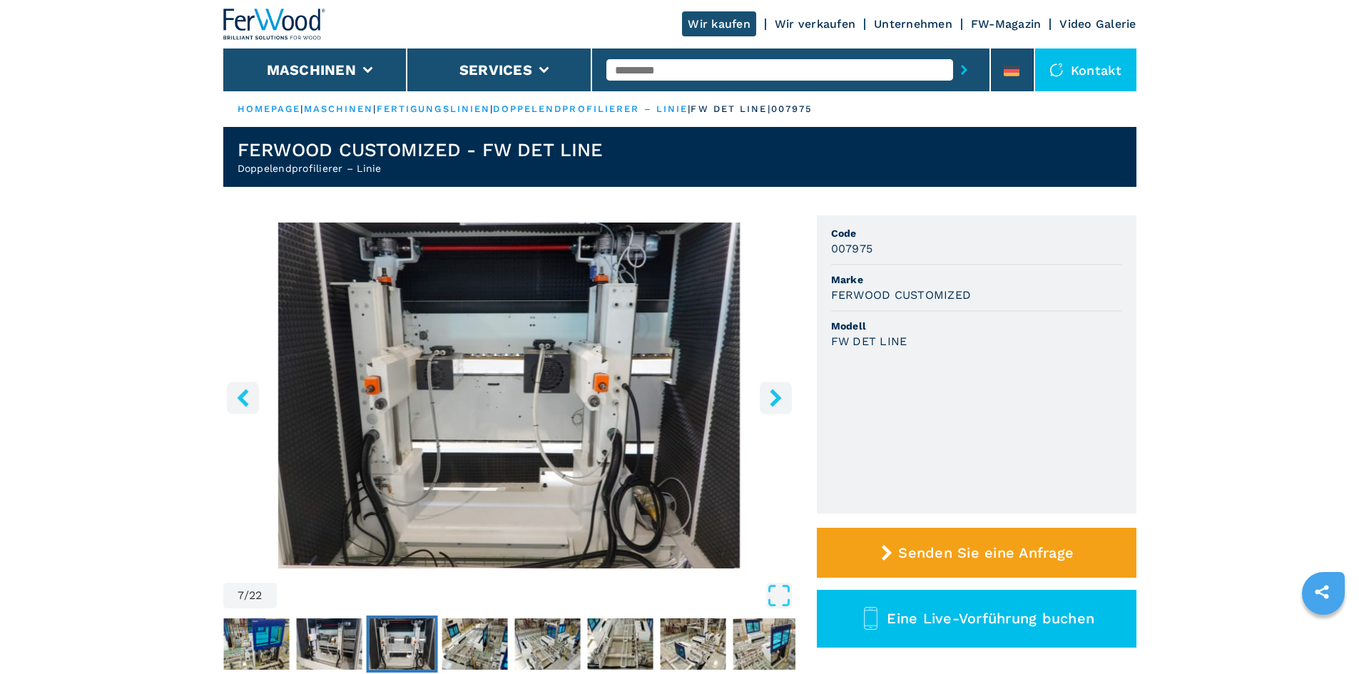
click at [780, 401] on icon "right-button" at bounding box center [776, 398] width 18 height 18
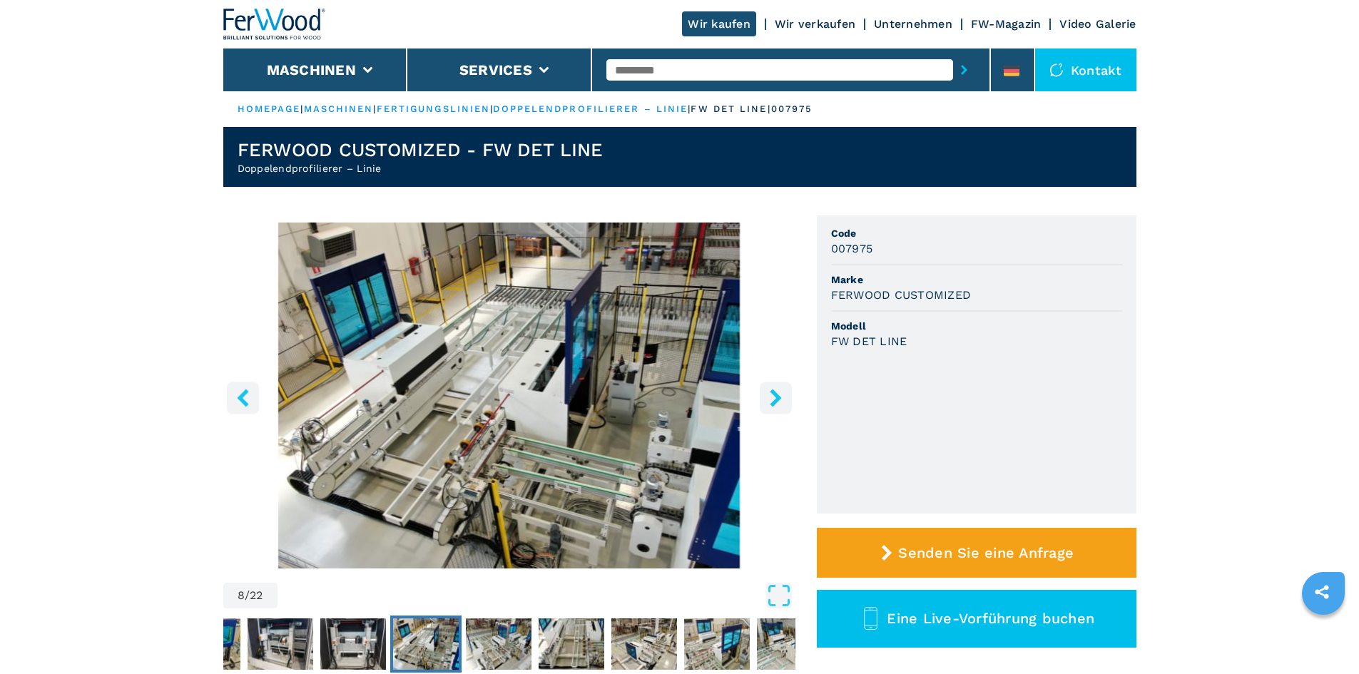
click at [780, 401] on icon "right-button" at bounding box center [776, 398] width 18 height 18
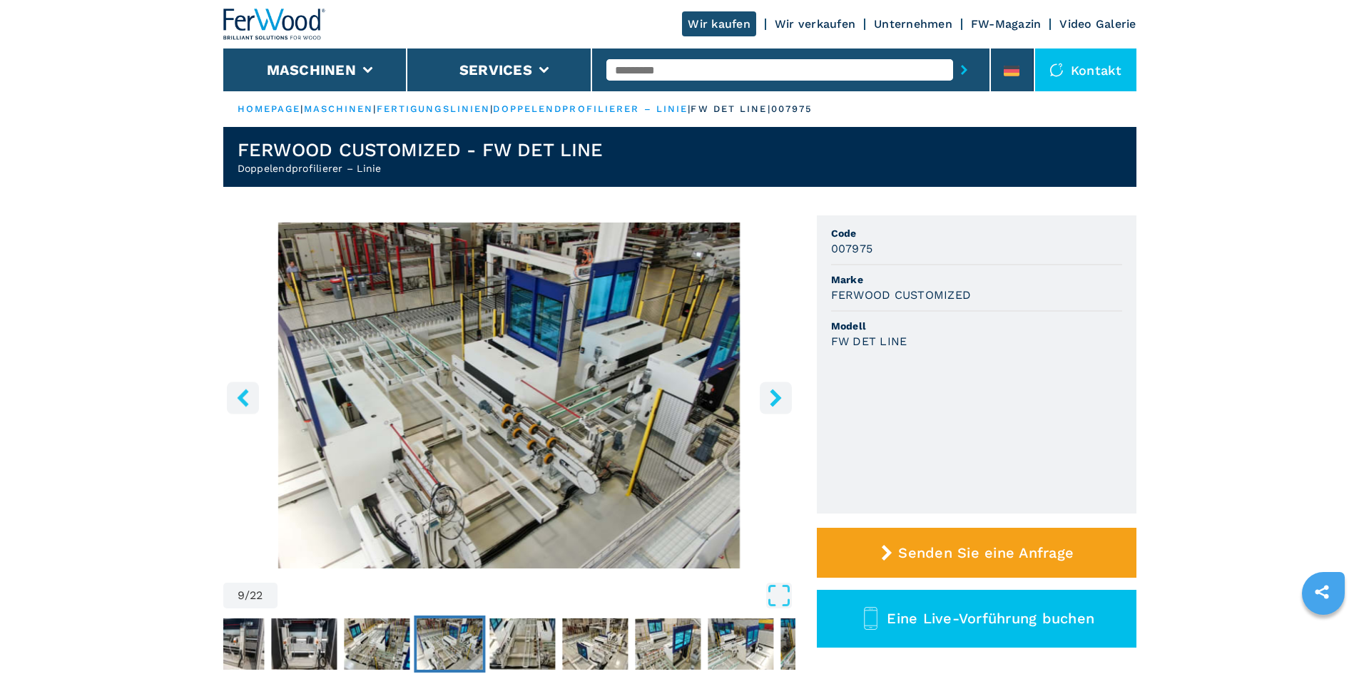
click at [780, 401] on icon "right-button" at bounding box center [776, 398] width 18 height 18
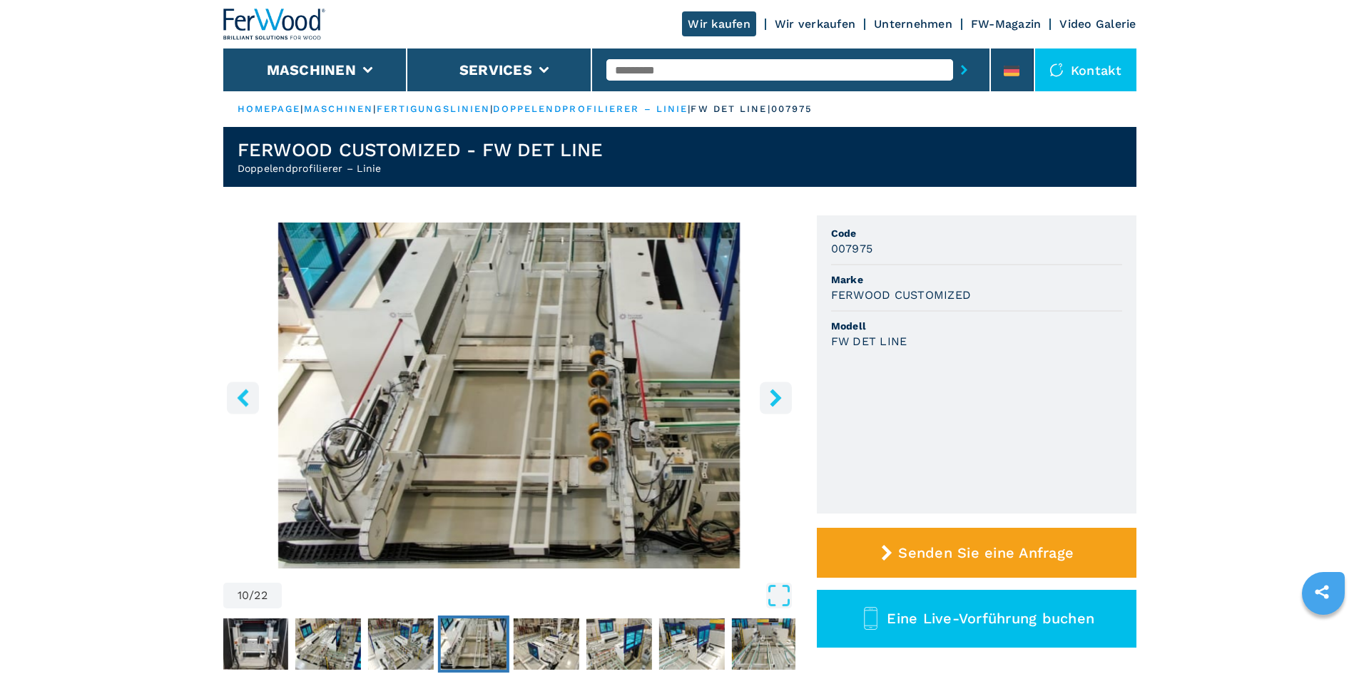
click at [780, 401] on icon "right-button" at bounding box center [776, 398] width 18 height 18
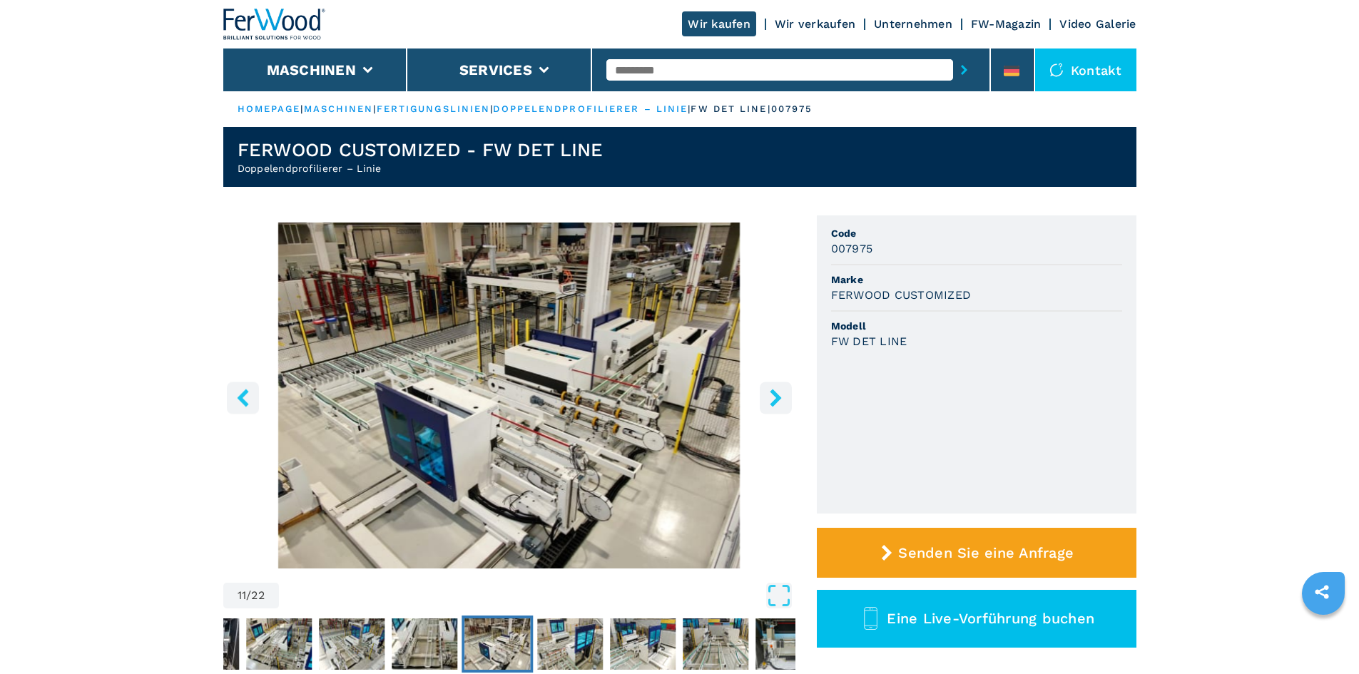
click at [780, 401] on icon "right-button" at bounding box center [776, 398] width 18 height 18
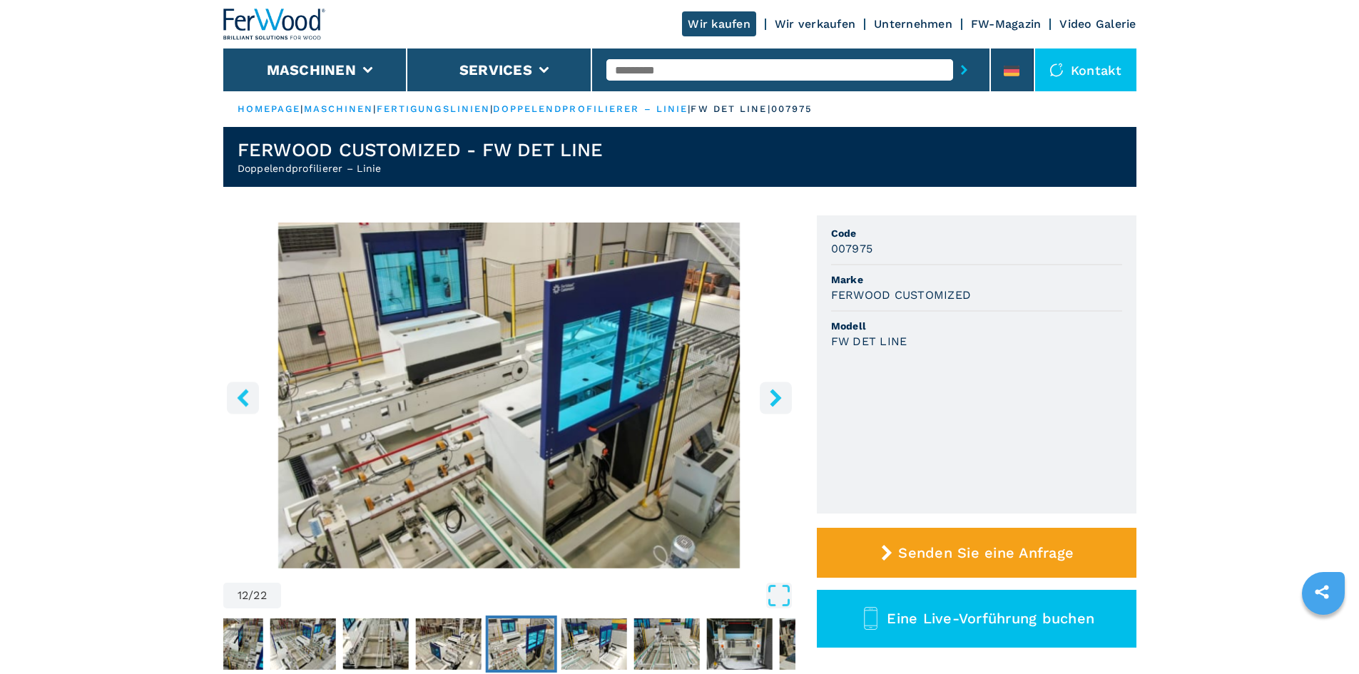
click at [780, 401] on icon "right-button" at bounding box center [776, 398] width 18 height 18
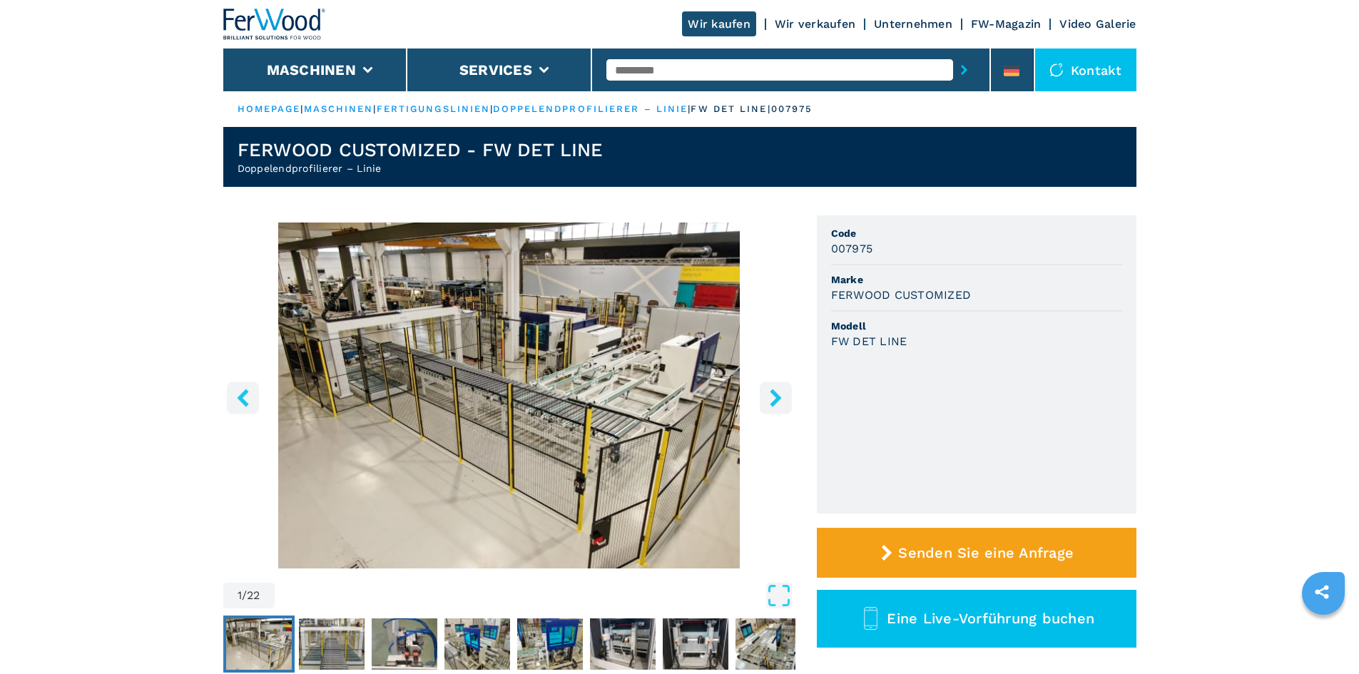
select select "**********"
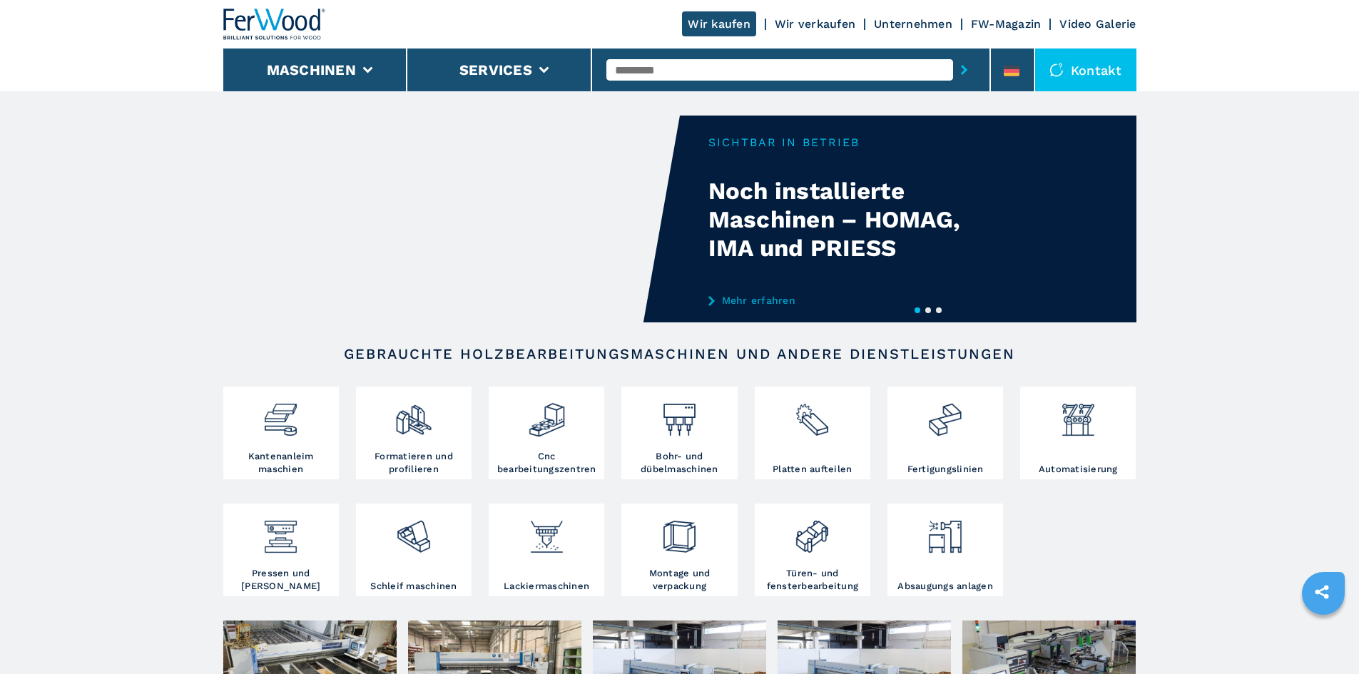
scroll to position [191, 0]
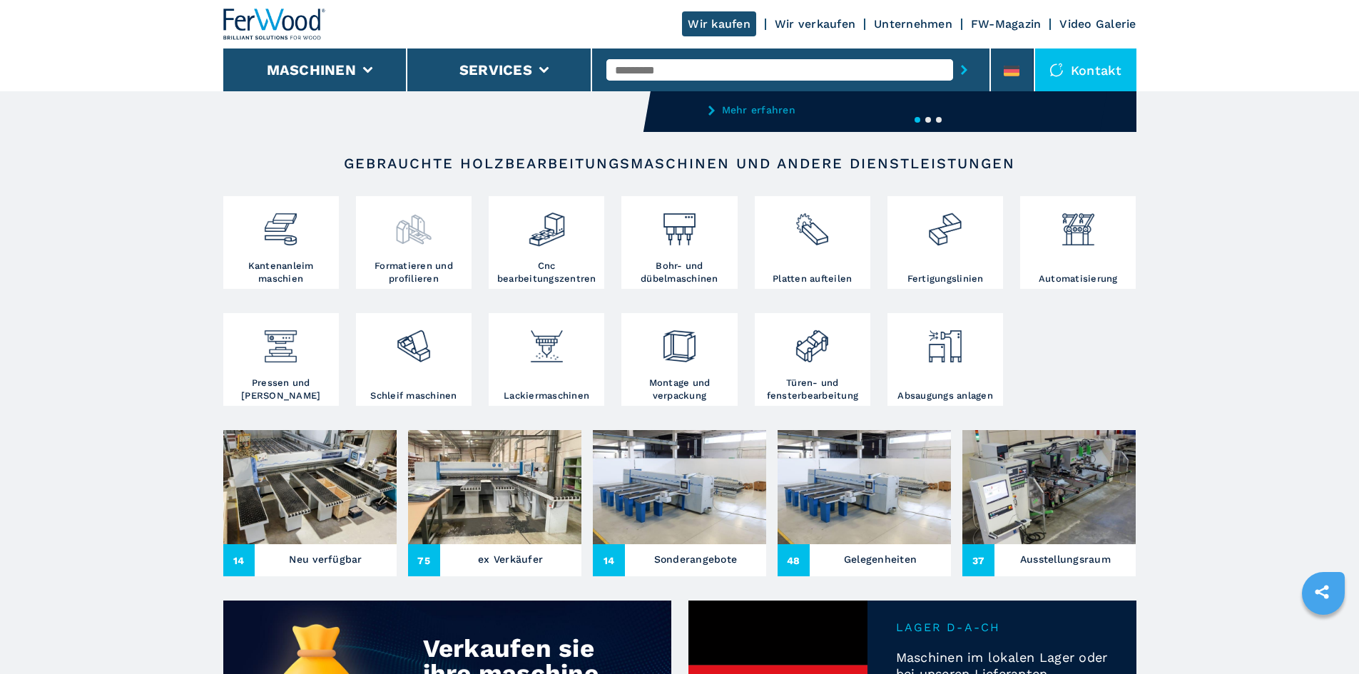
click at [419, 233] on img at bounding box center [414, 224] width 38 height 49
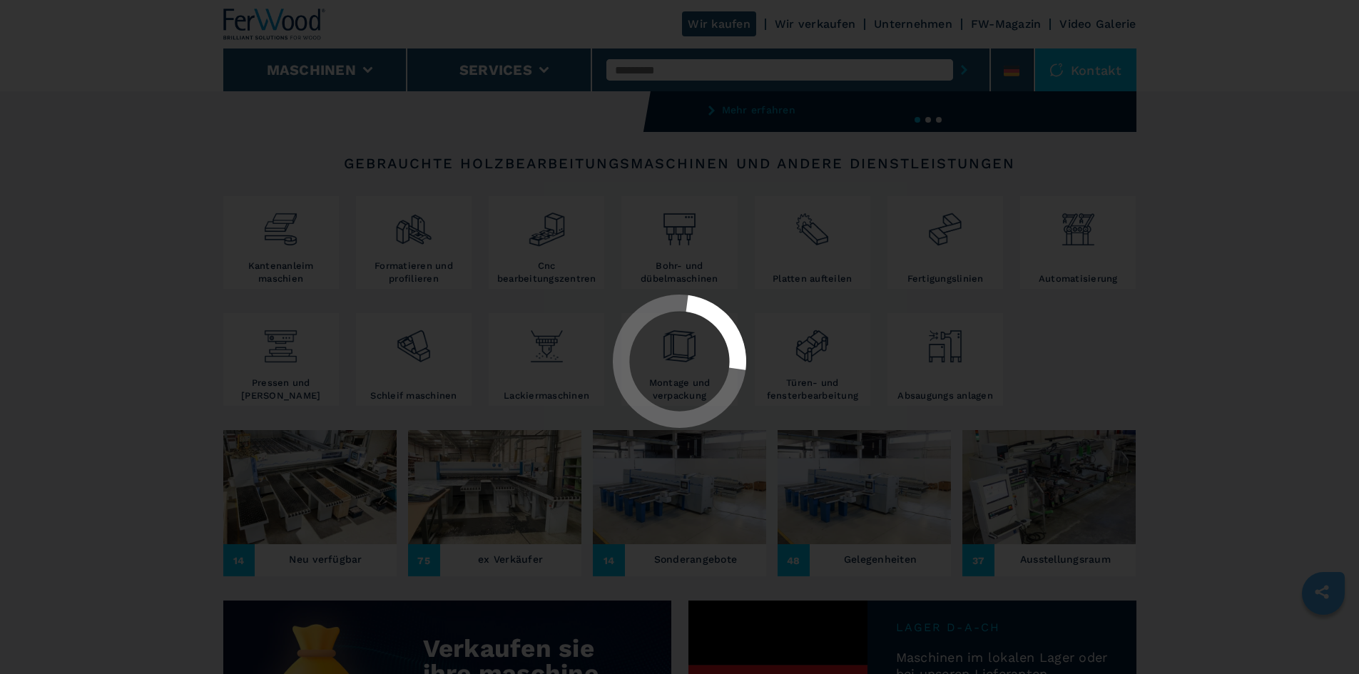
select select "**********"
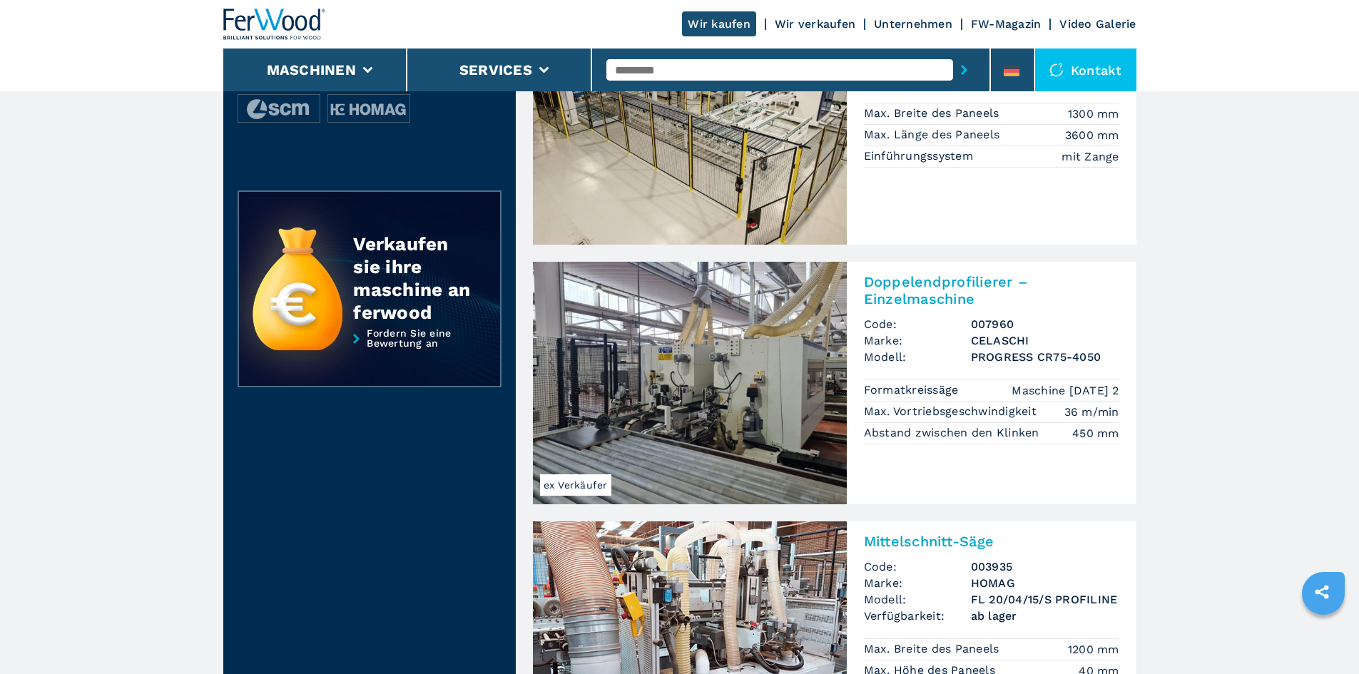
scroll to position [191, 0]
